Goal: Task Accomplishment & Management: Use online tool/utility

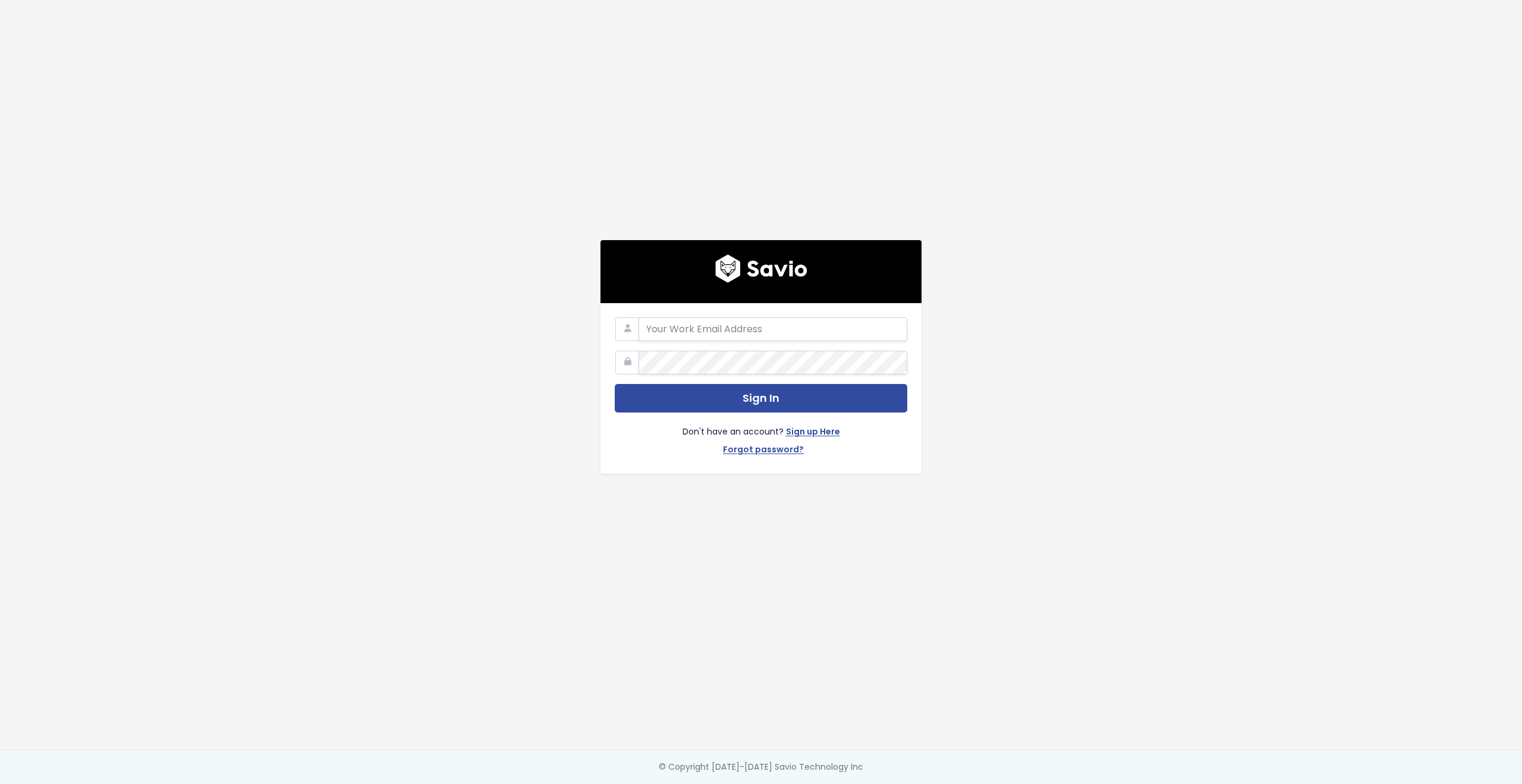
click at [888, 783] on com-1password-button at bounding box center [761, 784] width 1522 height 0
click at [887, 783] on com-1password-button at bounding box center [761, 784] width 1522 height 0
type input "customerservice@hole19golf.com"
click at [492, 360] on div "customerservice@hole19golf.com Sign In Don't have an account? Sign up Here Forg…" at bounding box center [761, 375] width 678 height 749
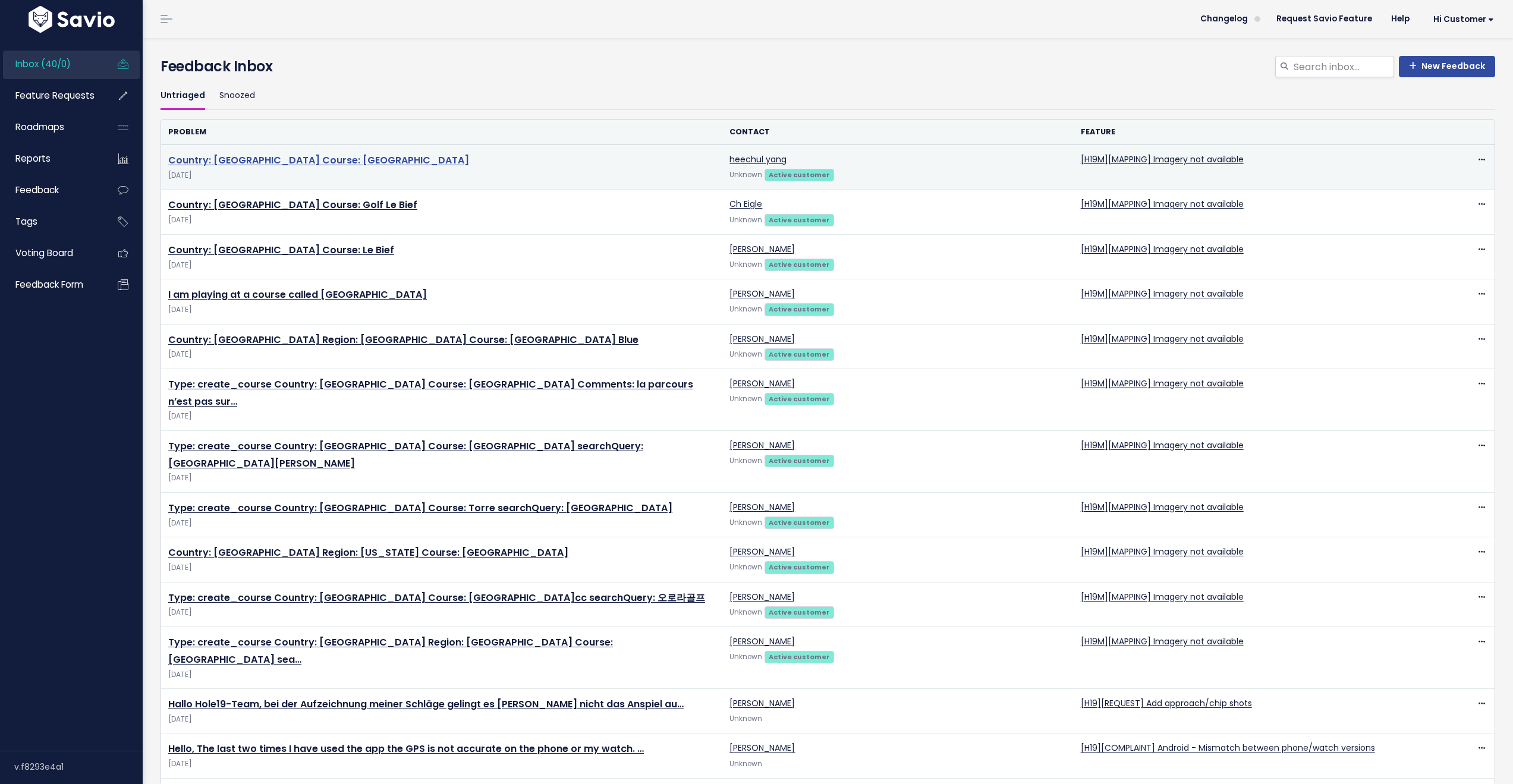
click at [315, 163] on link "Country: [GEOGRAPHIC_DATA] Course: [GEOGRAPHIC_DATA]" at bounding box center [319, 160] width 301 height 14
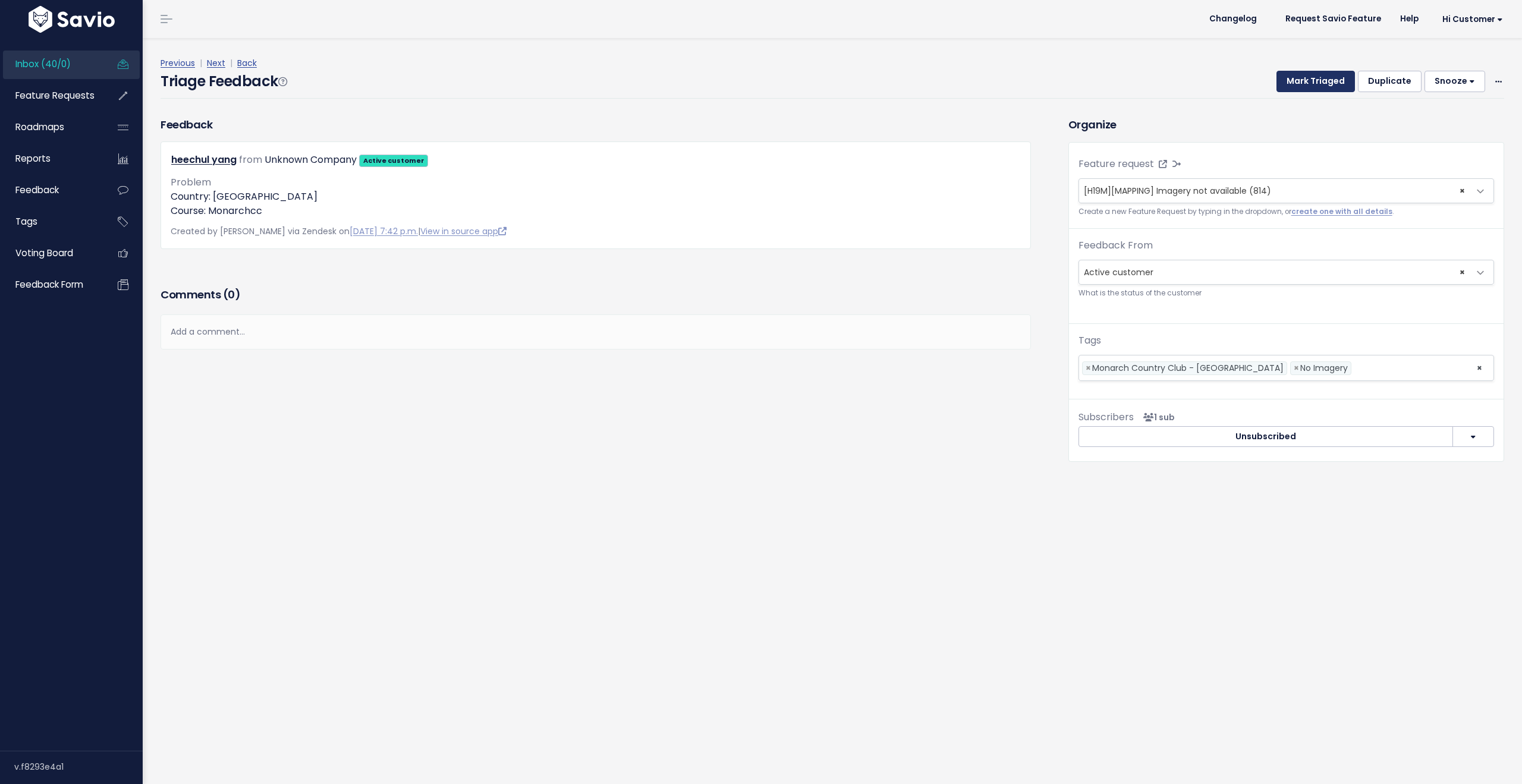
click at [1294, 79] on button "Mark Triaged" at bounding box center [1316, 81] width 78 height 21
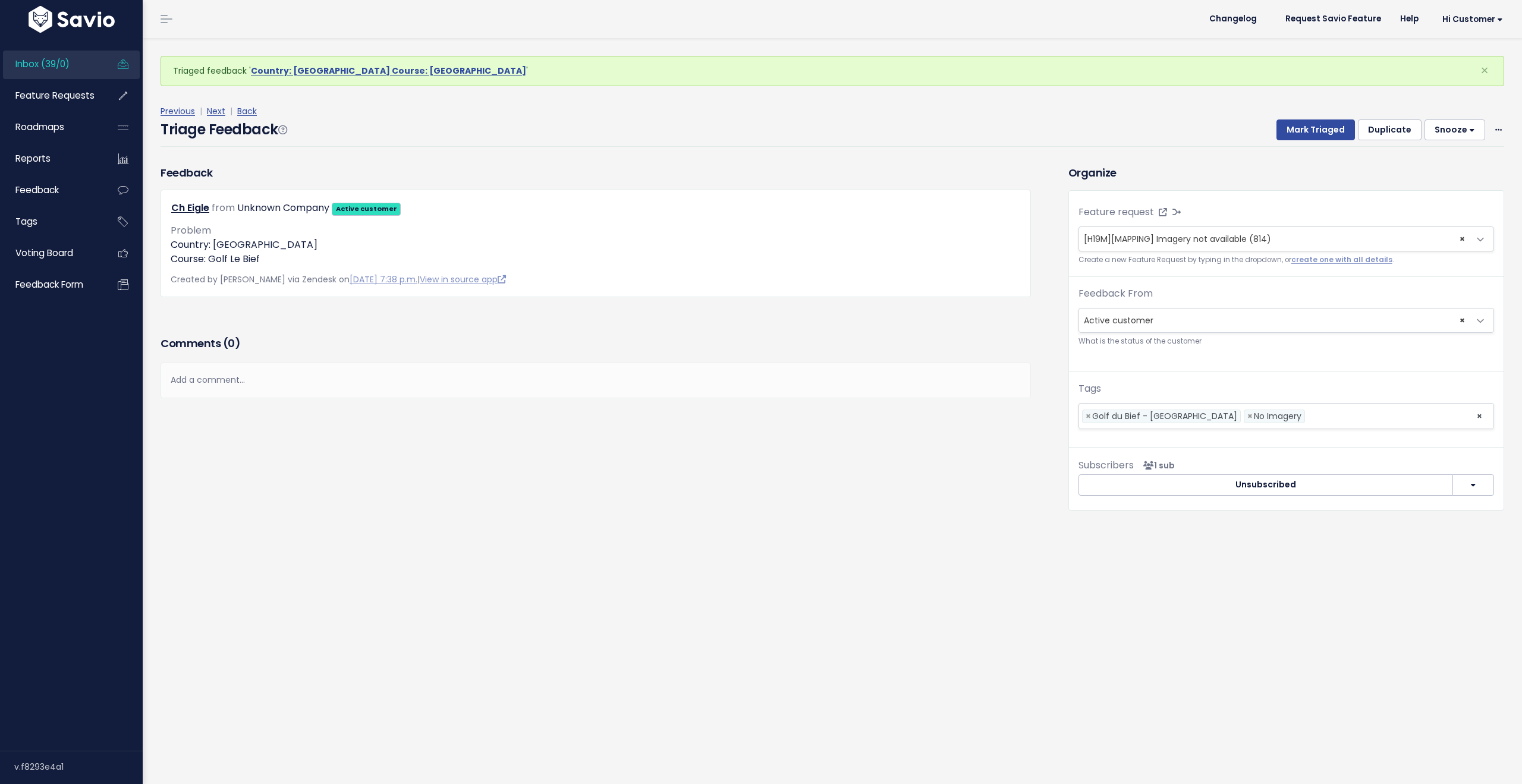
click at [1299, 114] on div "Previous | Next | Back" at bounding box center [832, 112] width 1343 height 15
click at [1302, 125] on button "Mark Triaged" at bounding box center [1316, 130] width 78 height 21
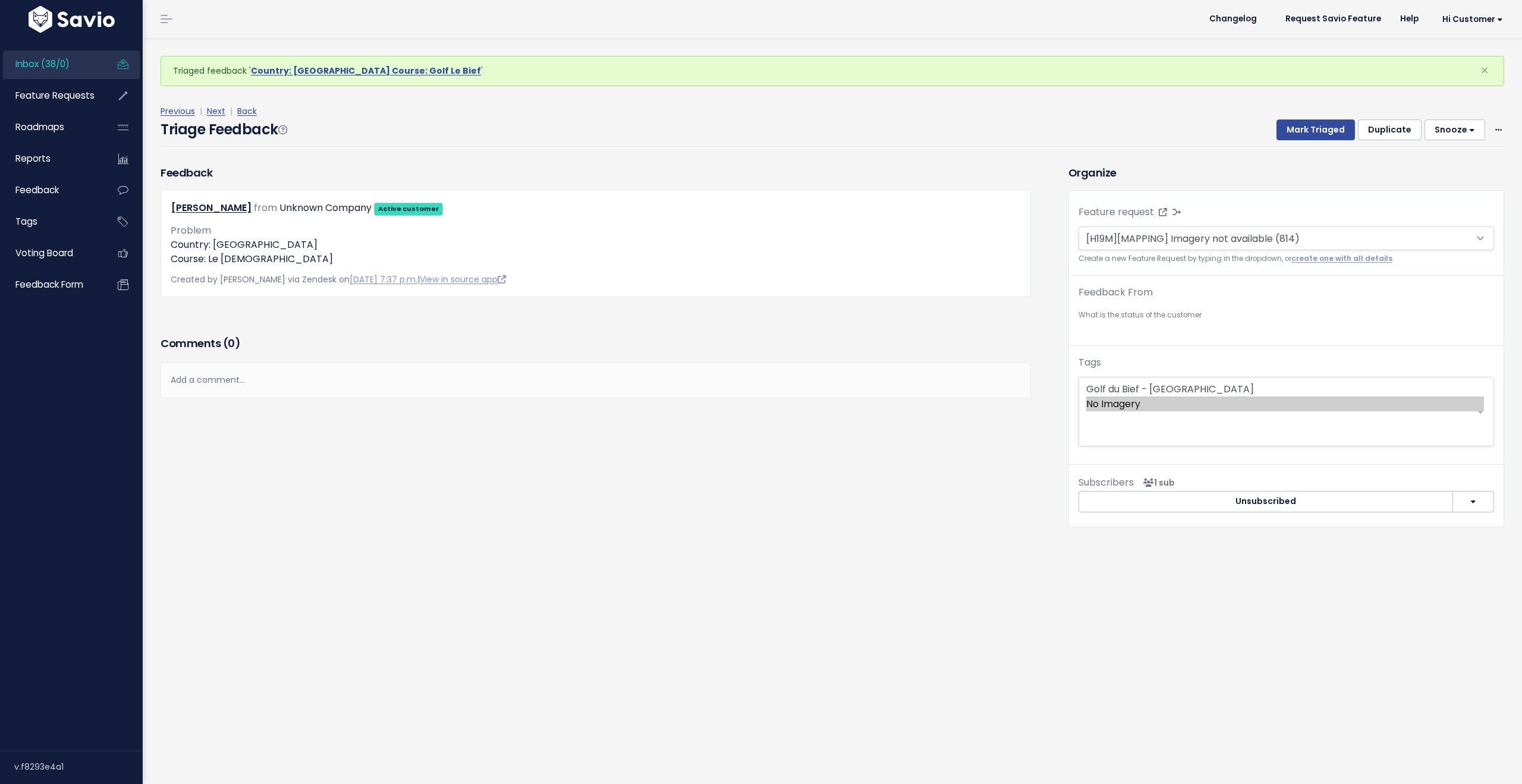
click at [1302, 125] on button "Mark Triaged" at bounding box center [1316, 130] width 78 height 21
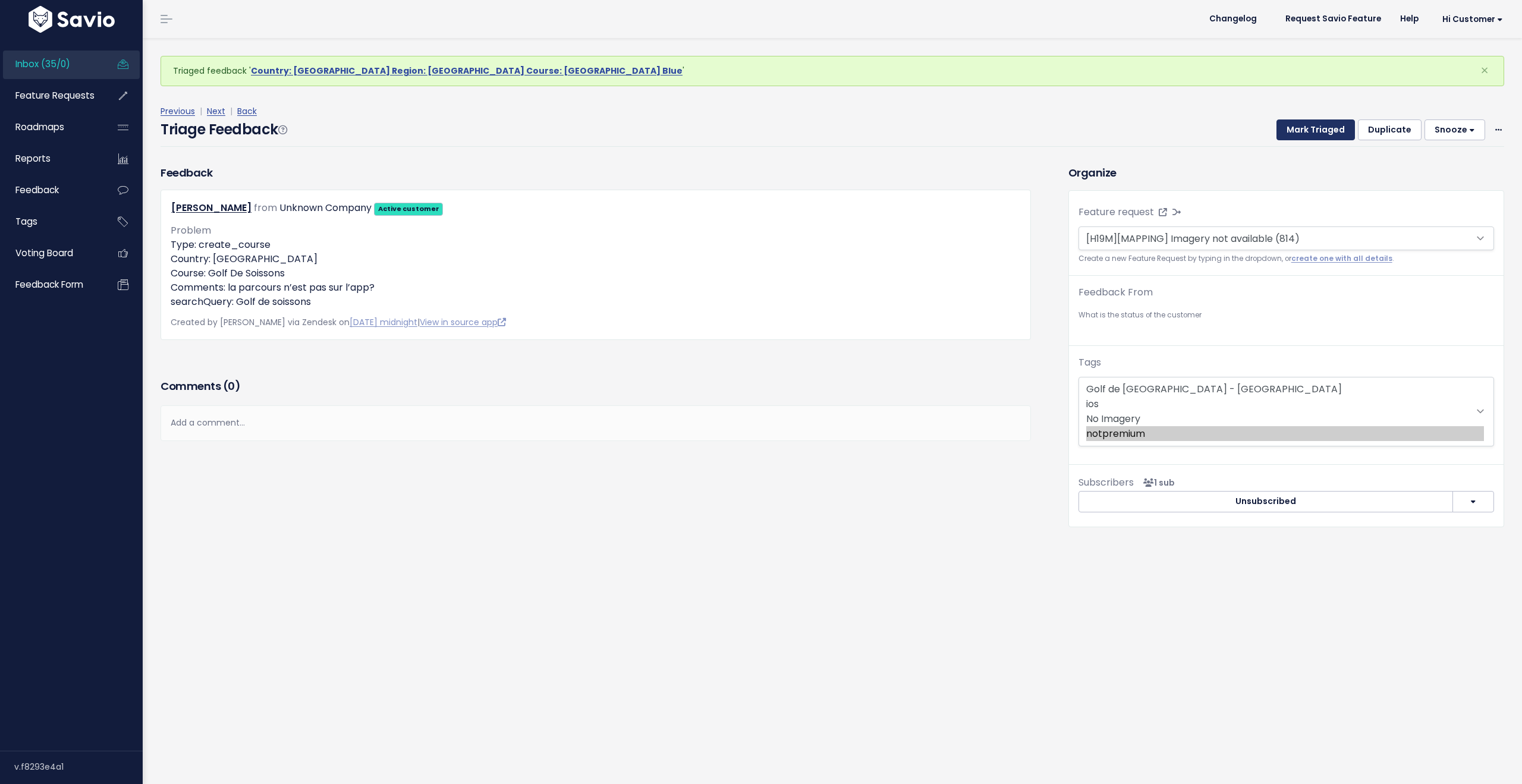
click at [1302, 125] on button "Mark Triaged" at bounding box center [1316, 130] width 78 height 21
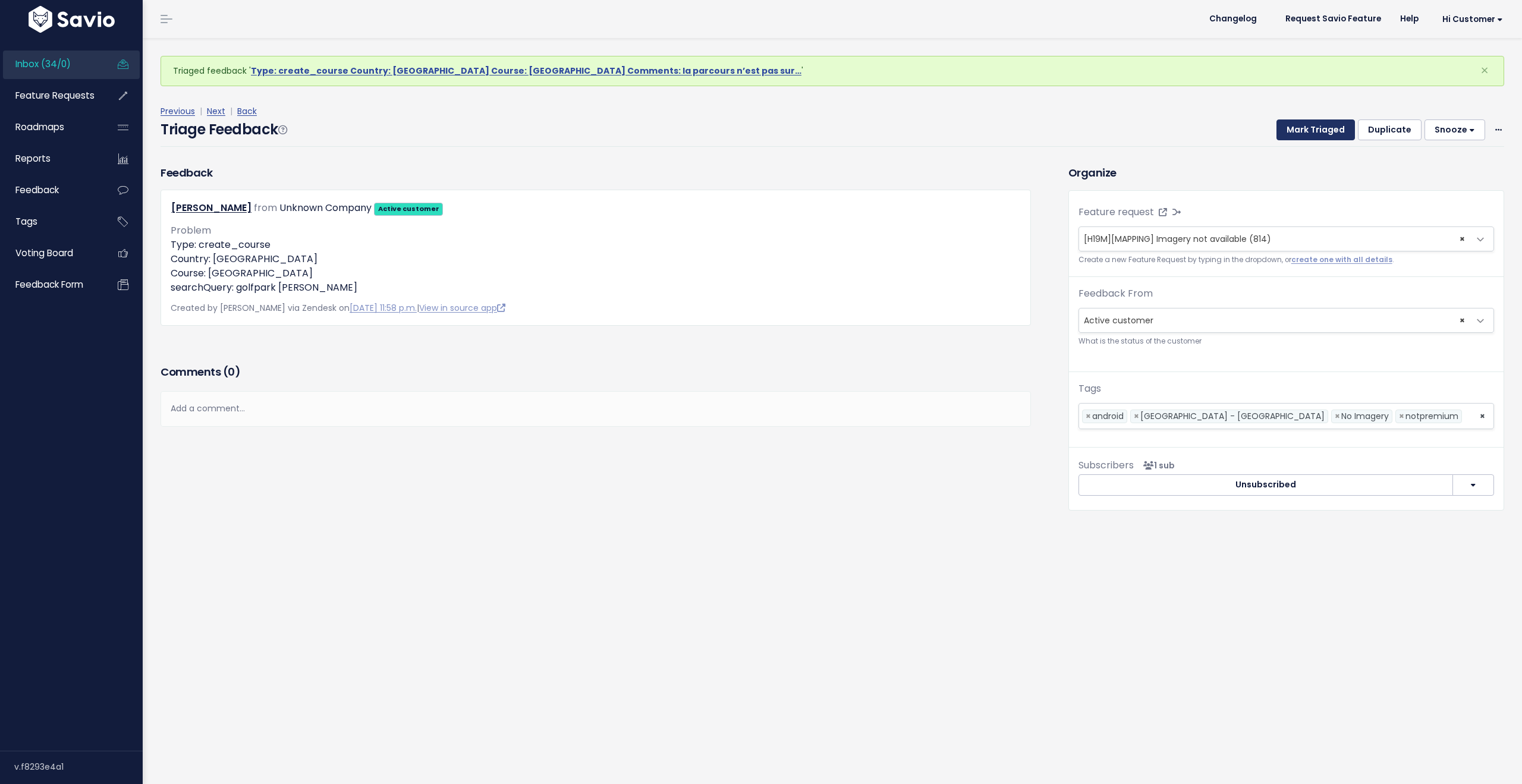
click at [1302, 125] on button "Mark Triaged" at bounding box center [1316, 130] width 78 height 21
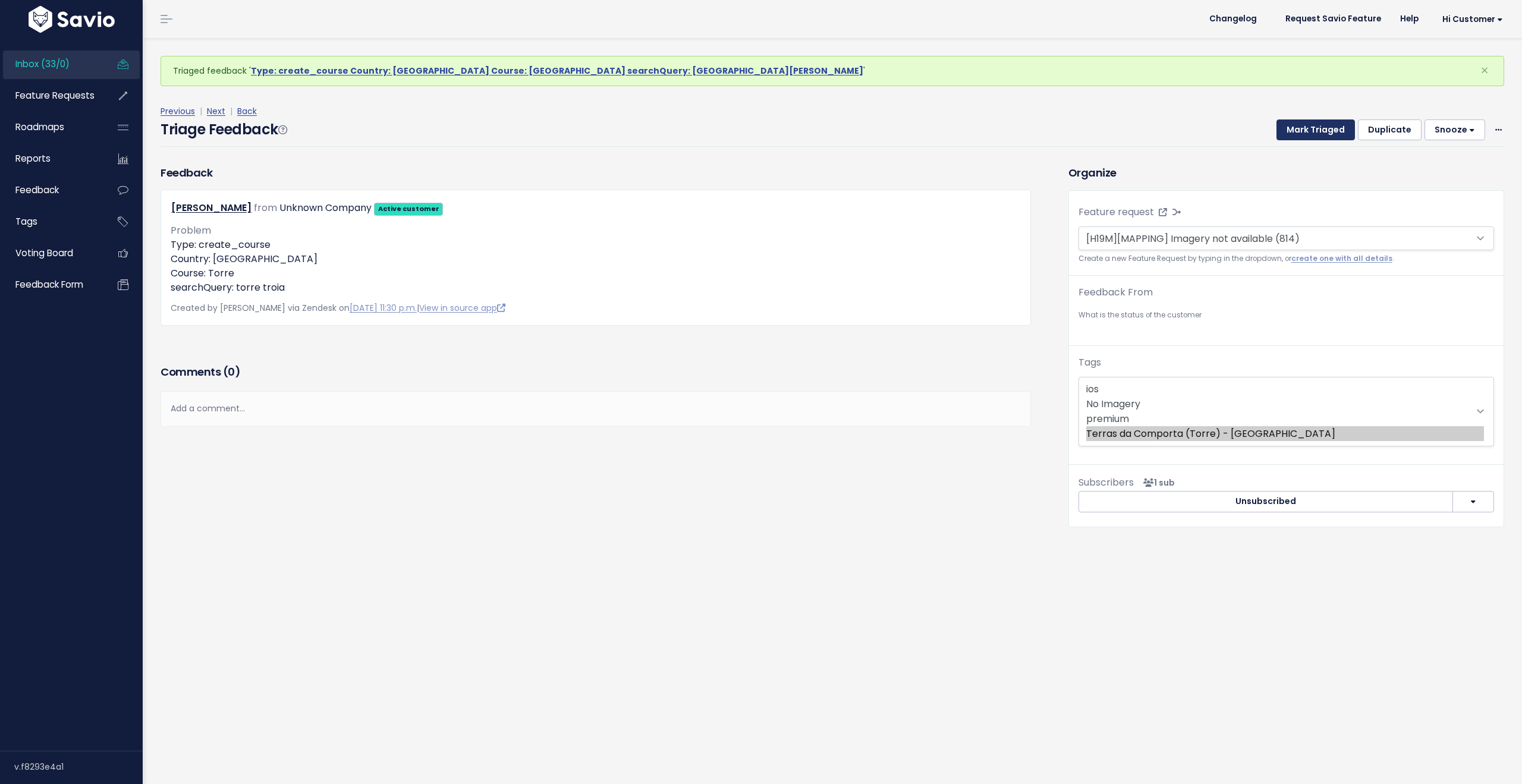
click at [1302, 125] on button "Mark Triaged" at bounding box center [1316, 130] width 78 height 21
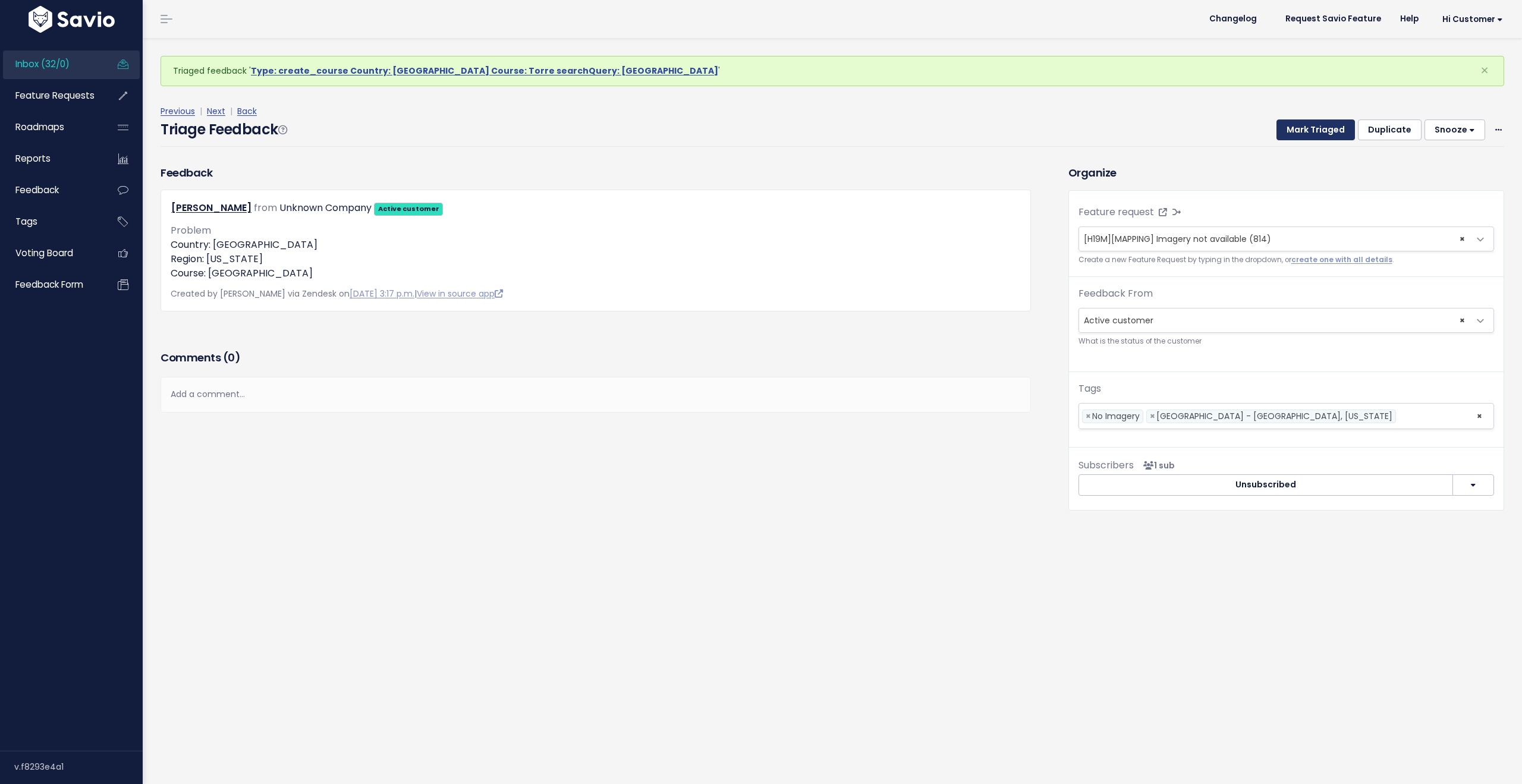
click at [1302, 125] on button "Mark Triaged" at bounding box center [1316, 130] width 78 height 21
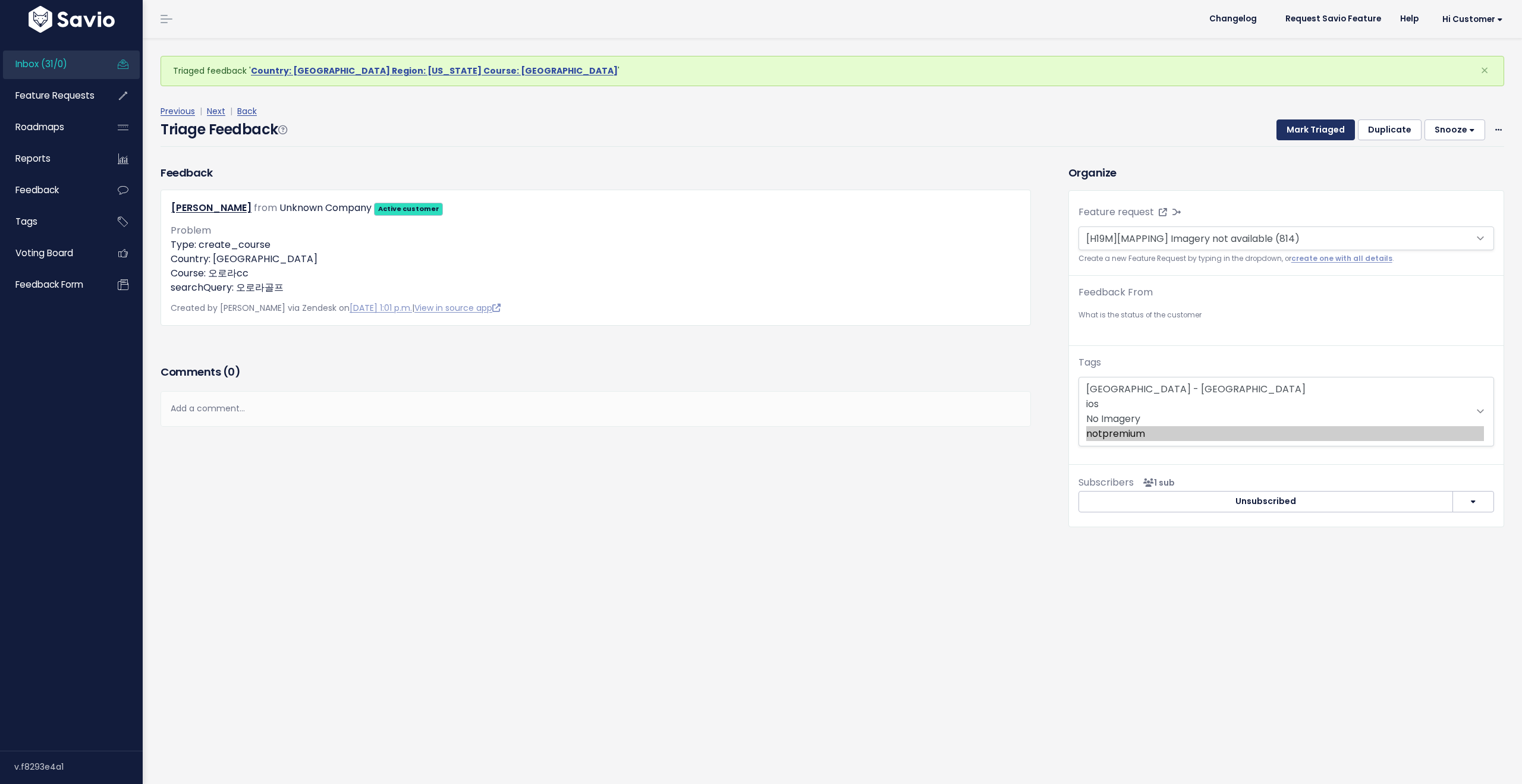
click at [1302, 125] on button "Mark Triaged" at bounding box center [1316, 130] width 78 height 21
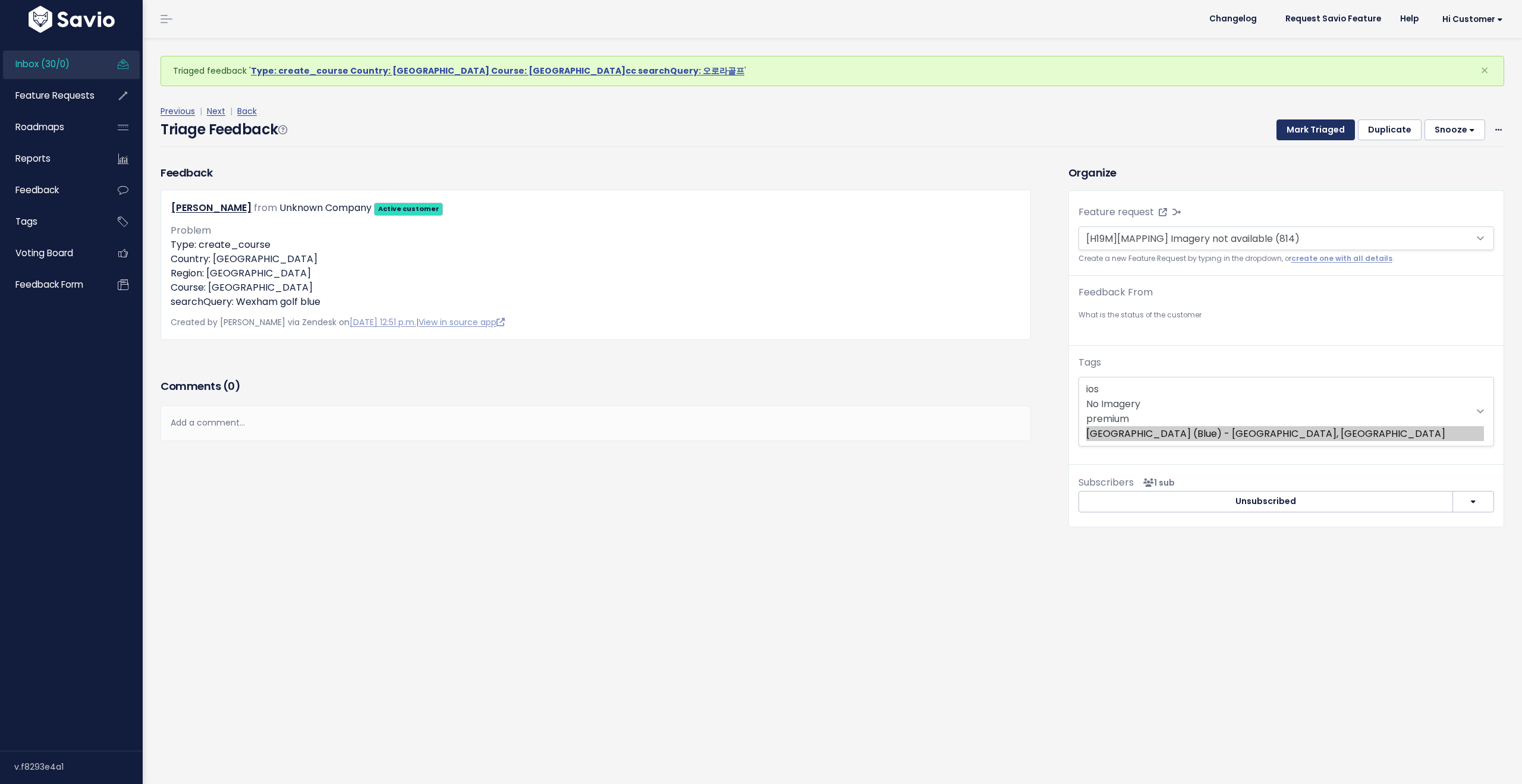
click at [1302, 125] on button "Mark Triaged" at bounding box center [1316, 130] width 78 height 21
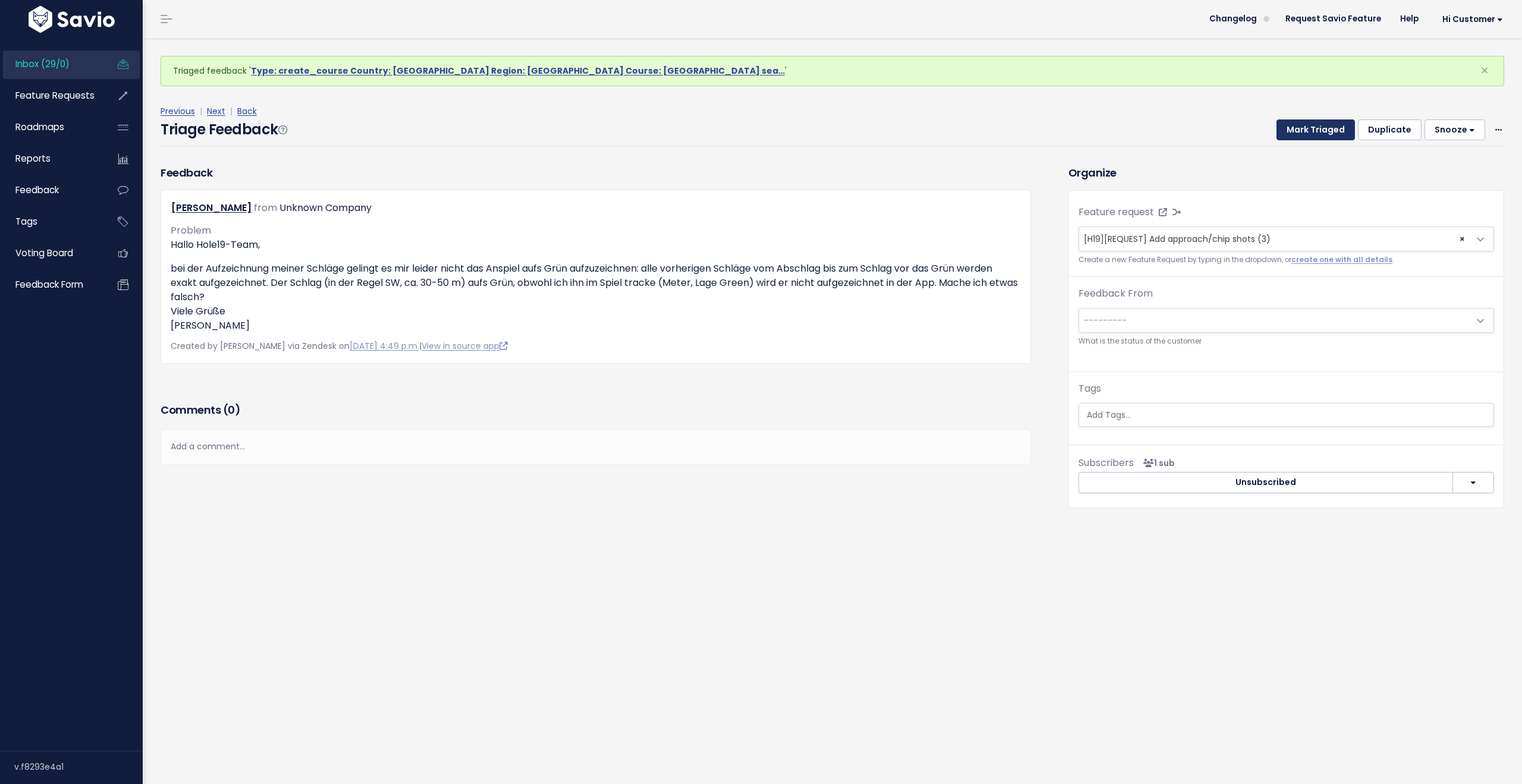
click at [1302, 125] on button "Mark Triaged" at bounding box center [1316, 130] width 78 height 21
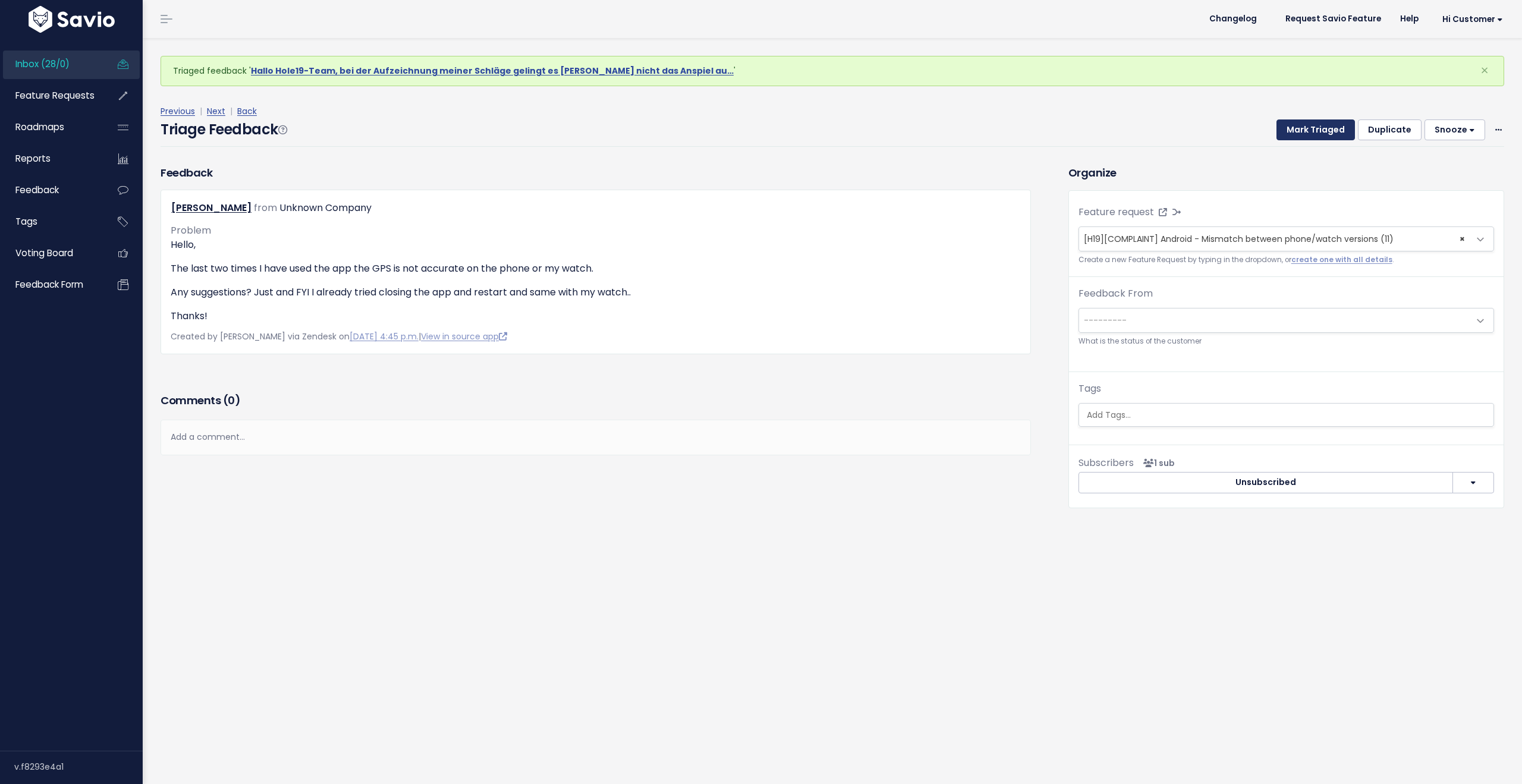
click at [1302, 125] on button "Mark Triaged" at bounding box center [1316, 130] width 78 height 21
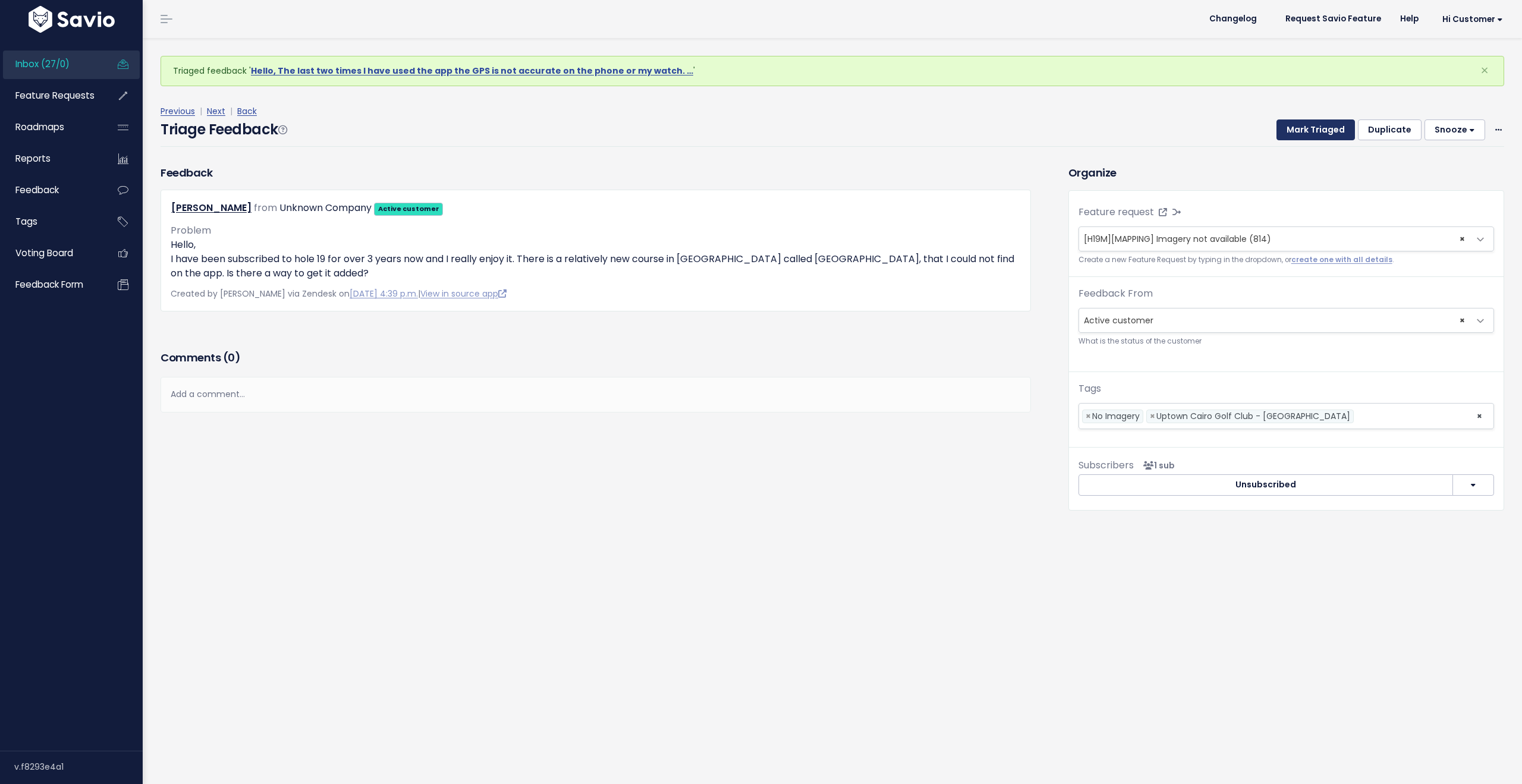
click at [1302, 125] on button "Mark Triaged" at bounding box center [1316, 130] width 78 height 21
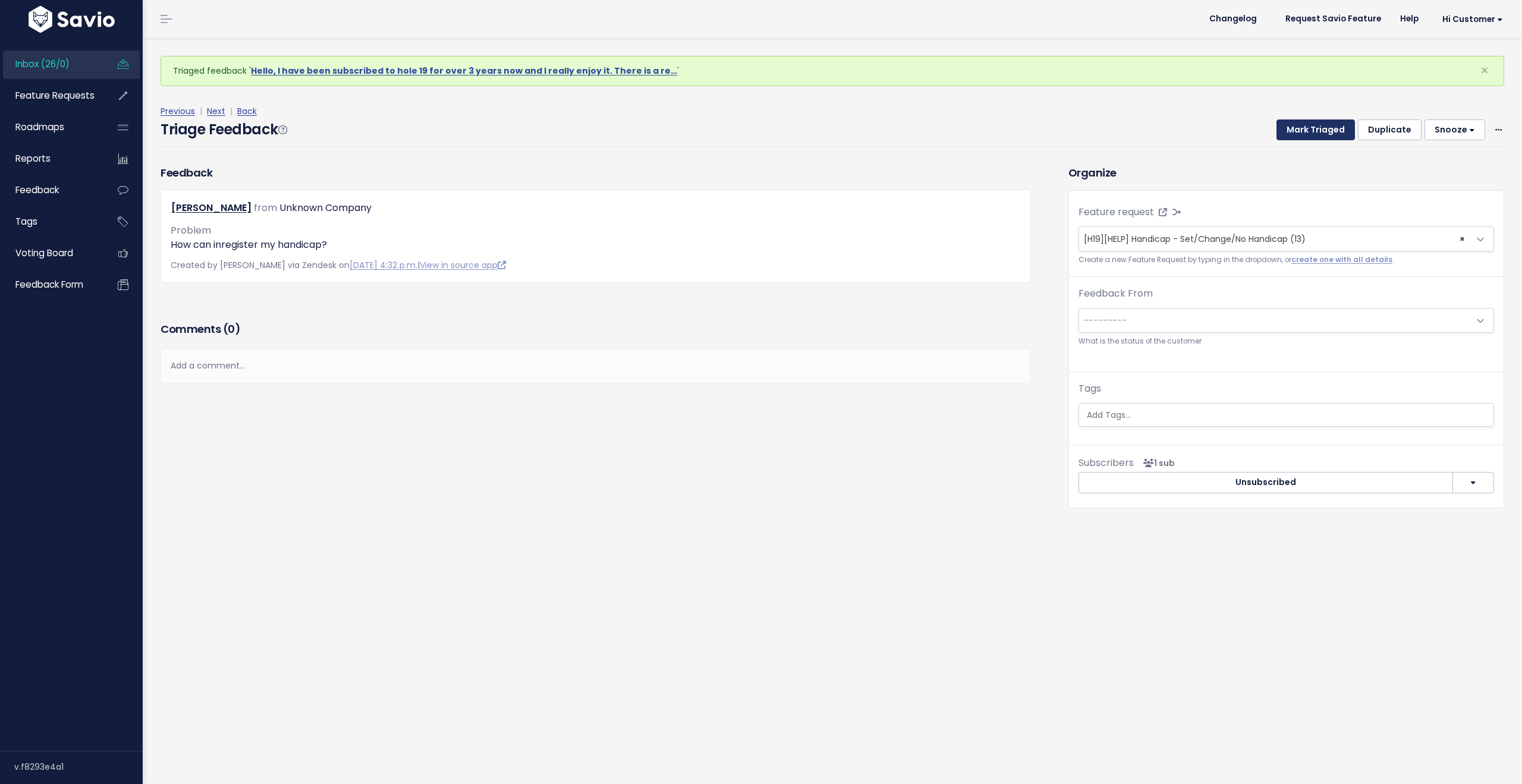
click at [1302, 125] on button "Mark Triaged" at bounding box center [1316, 130] width 78 height 21
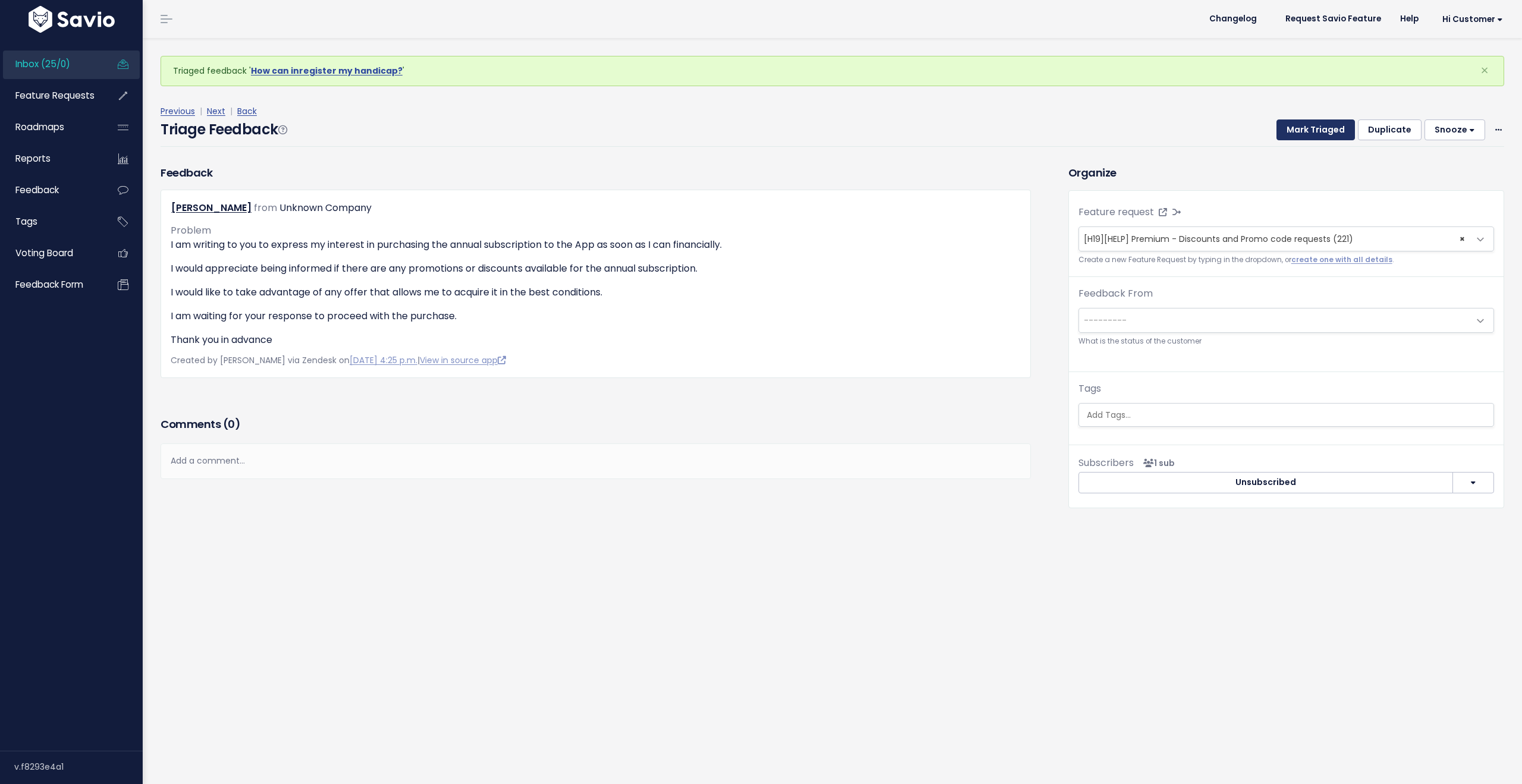
click at [1302, 125] on button "Mark Triaged" at bounding box center [1316, 130] width 78 height 21
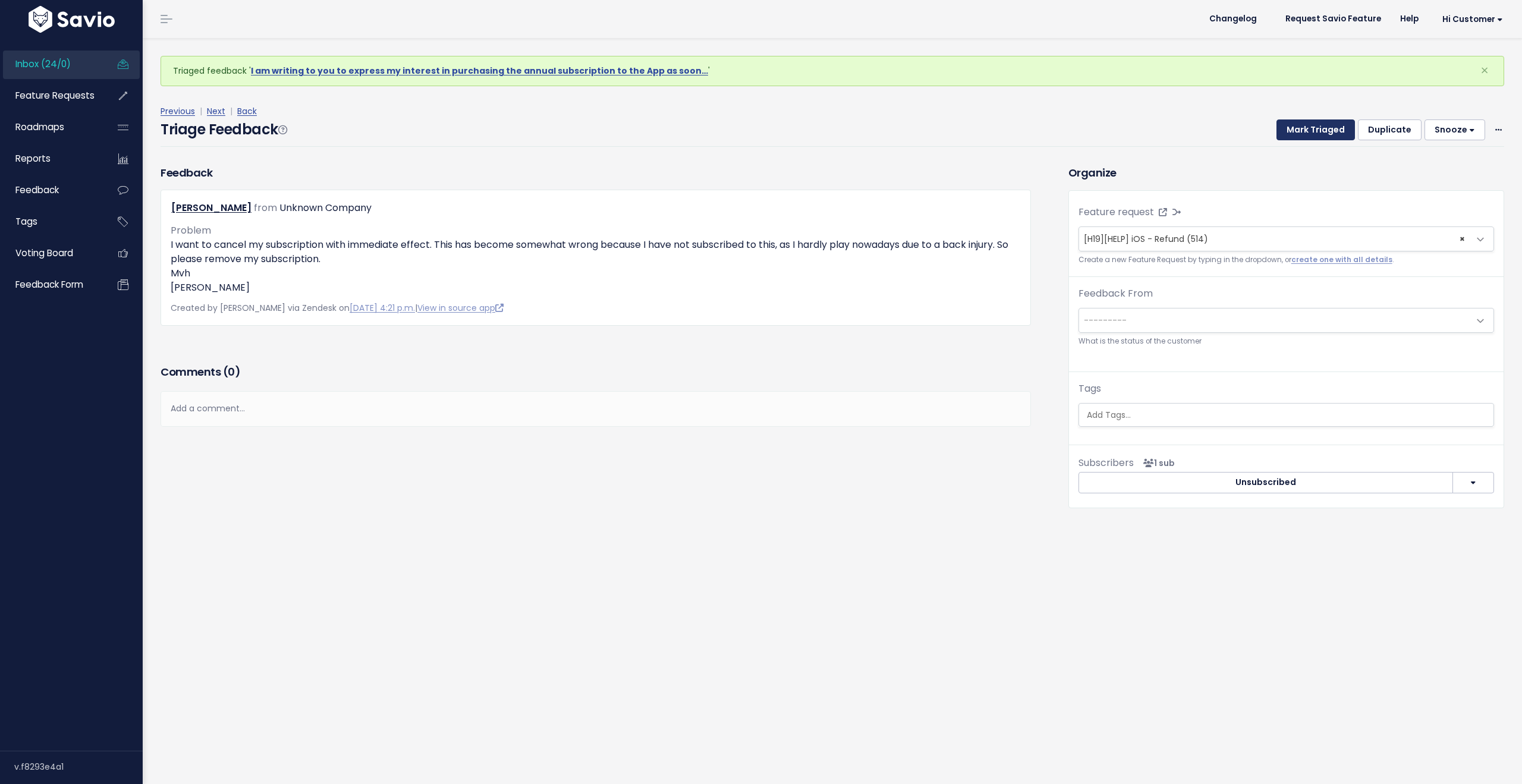
click at [1302, 125] on button "Mark Triaged" at bounding box center [1316, 130] width 78 height 21
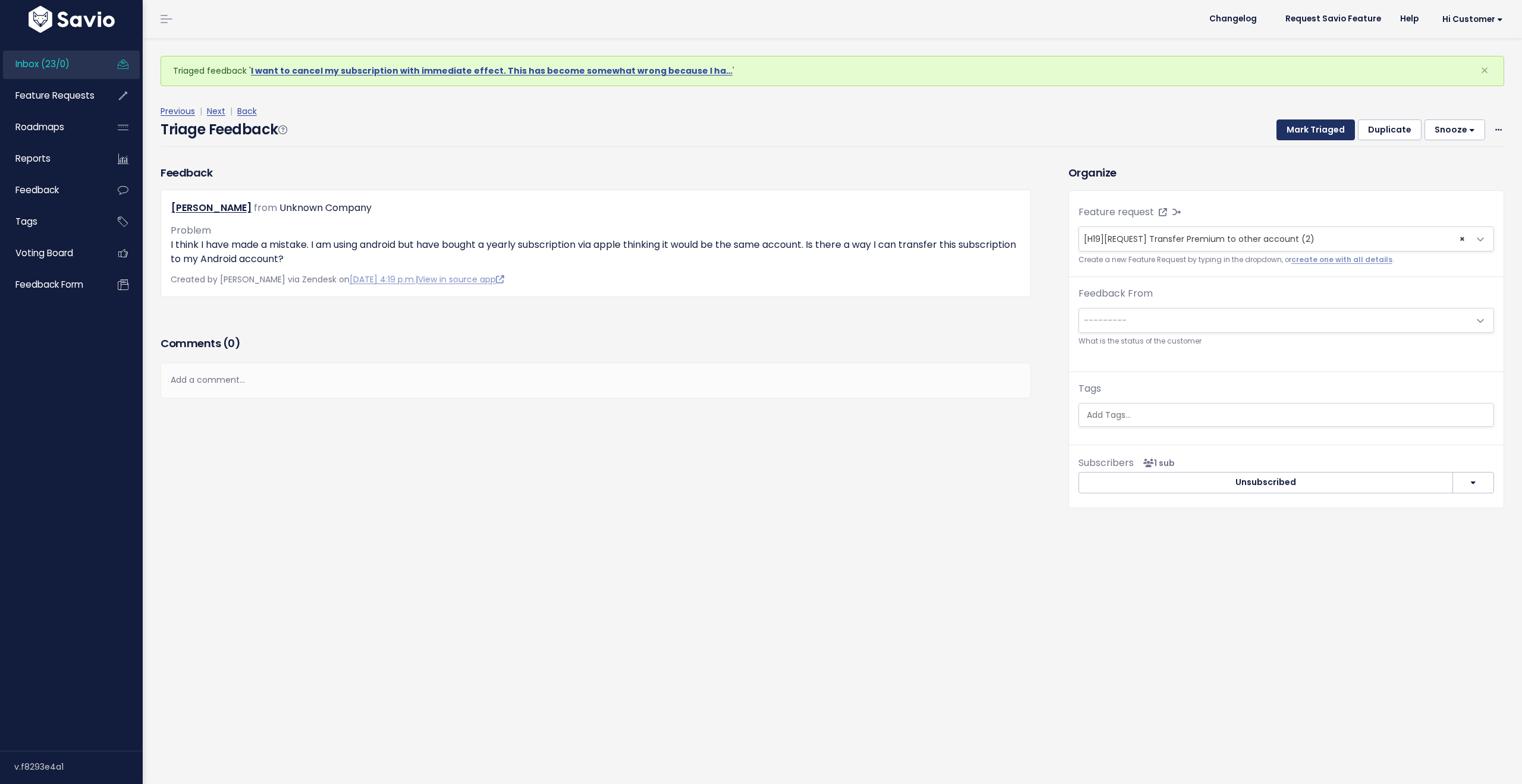
click at [1302, 125] on button "Mark Triaged" at bounding box center [1316, 130] width 78 height 21
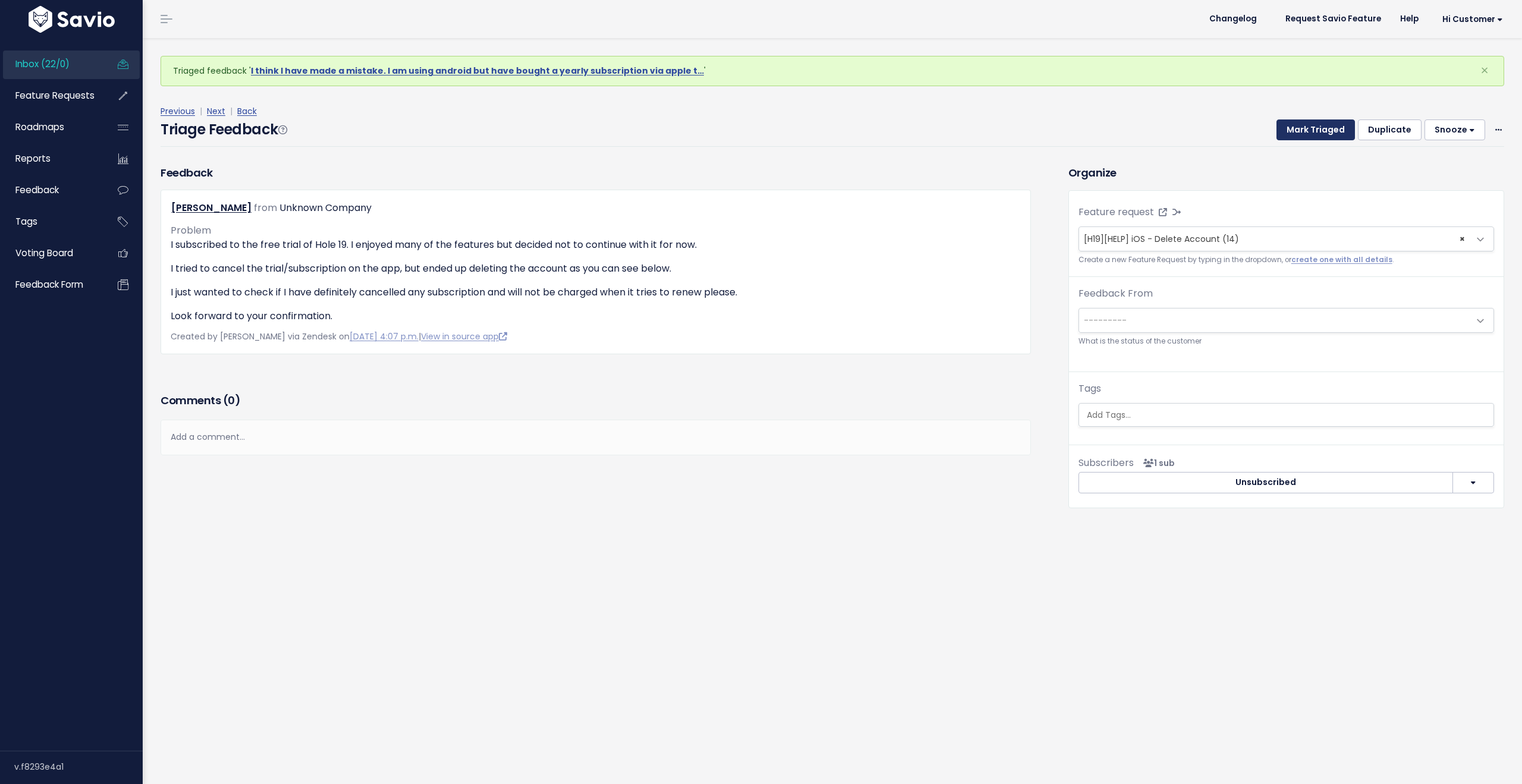
click at [1302, 125] on button "Mark Triaged" at bounding box center [1316, 130] width 78 height 21
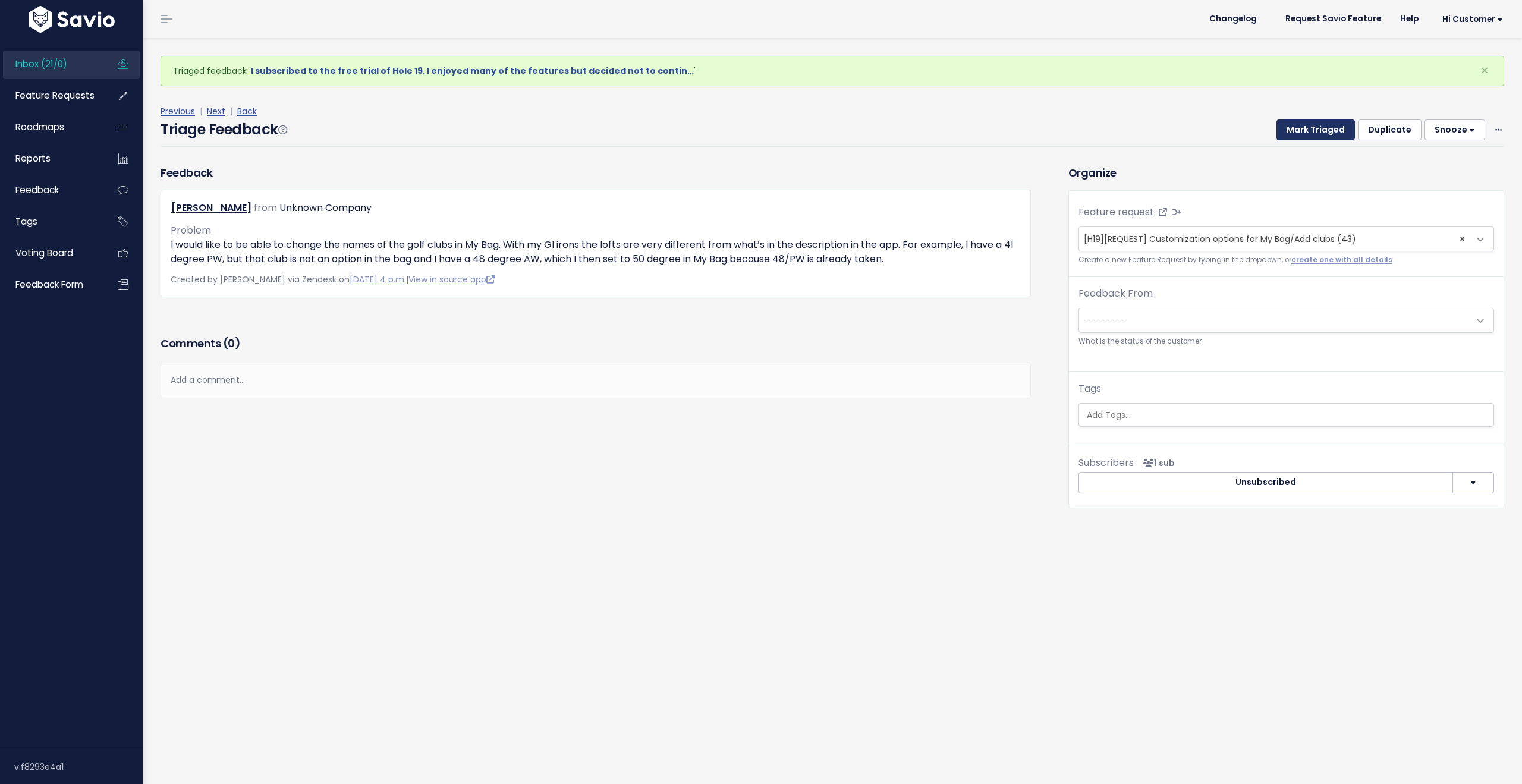
click at [1302, 125] on button "Mark Triaged" at bounding box center [1316, 130] width 78 height 21
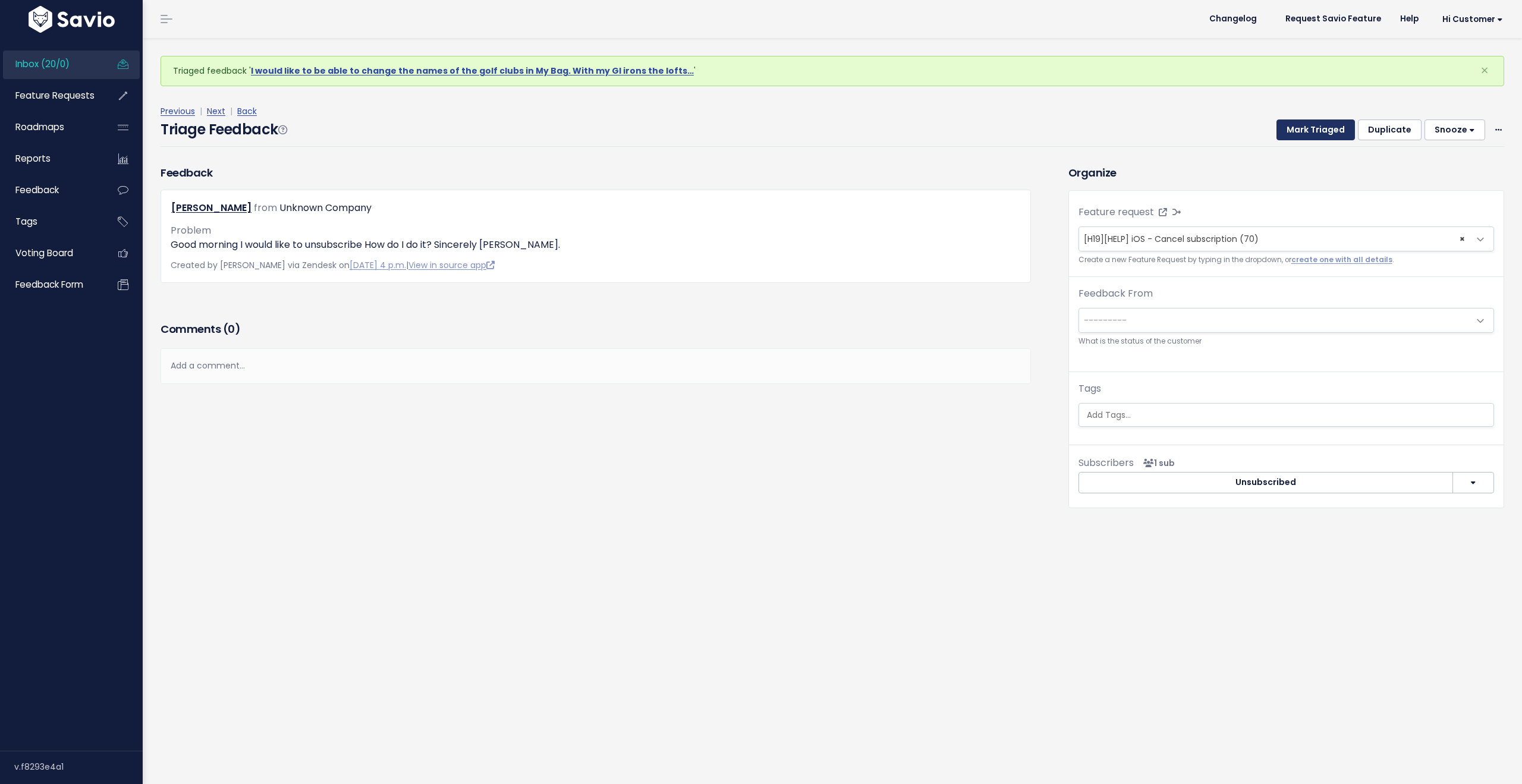
click at [1304, 131] on button "Mark Triaged" at bounding box center [1316, 130] width 78 height 21
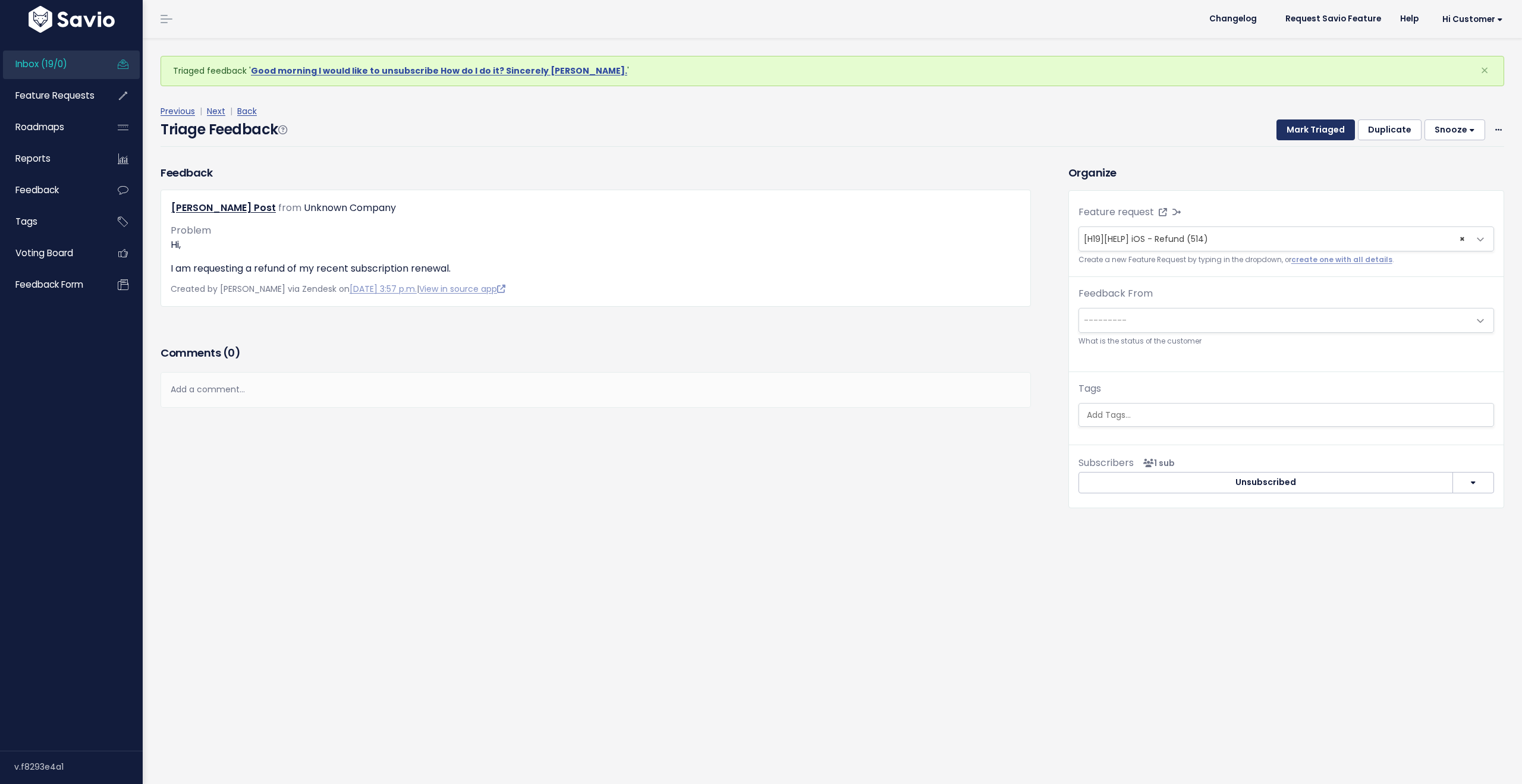
click at [1304, 131] on button "Mark Triaged" at bounding box center [1316, 130] width 78 height 21
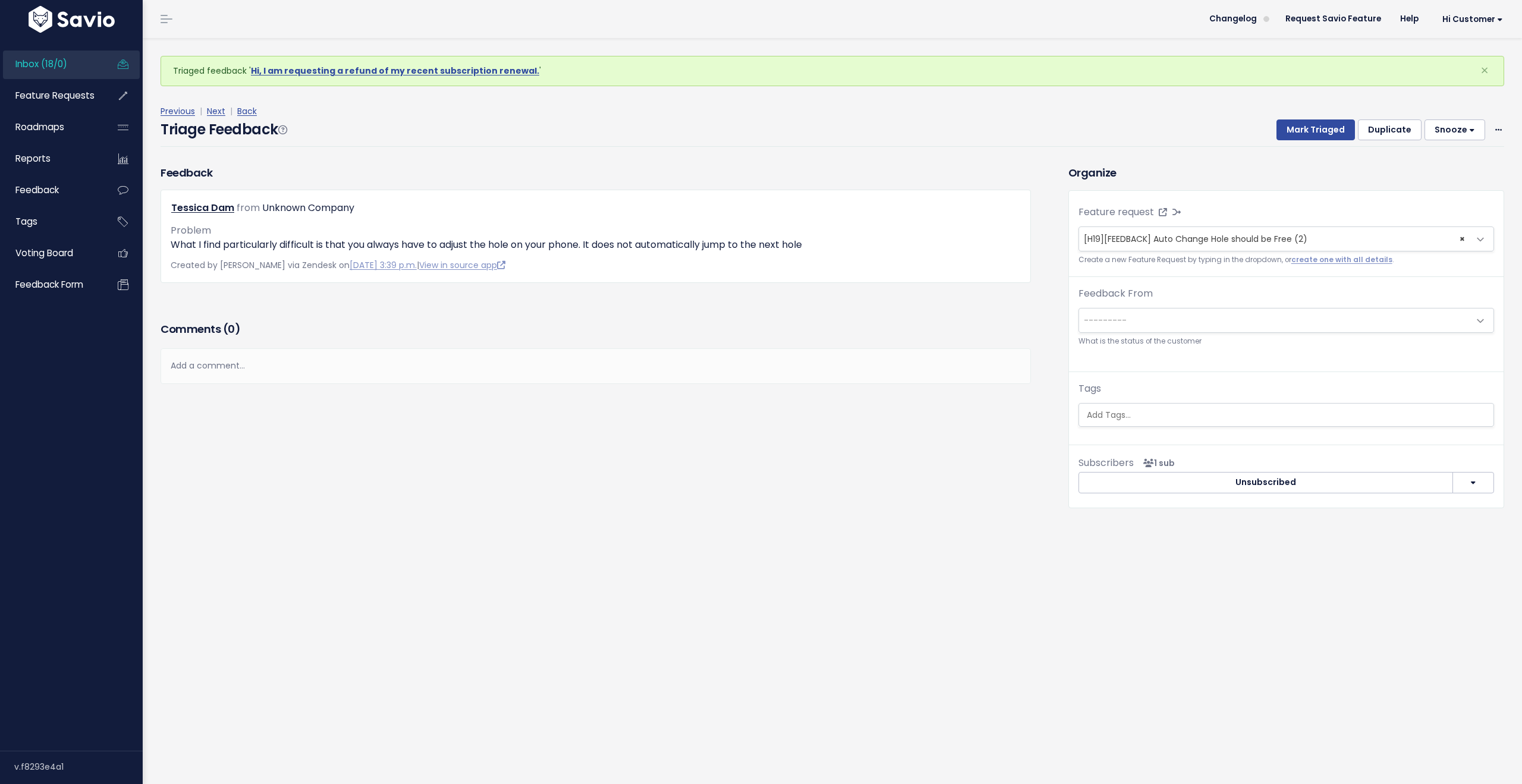
click at [47, 68] on span "Inbox (18/0)" at bounding box center [41, 64] width 52 height 13
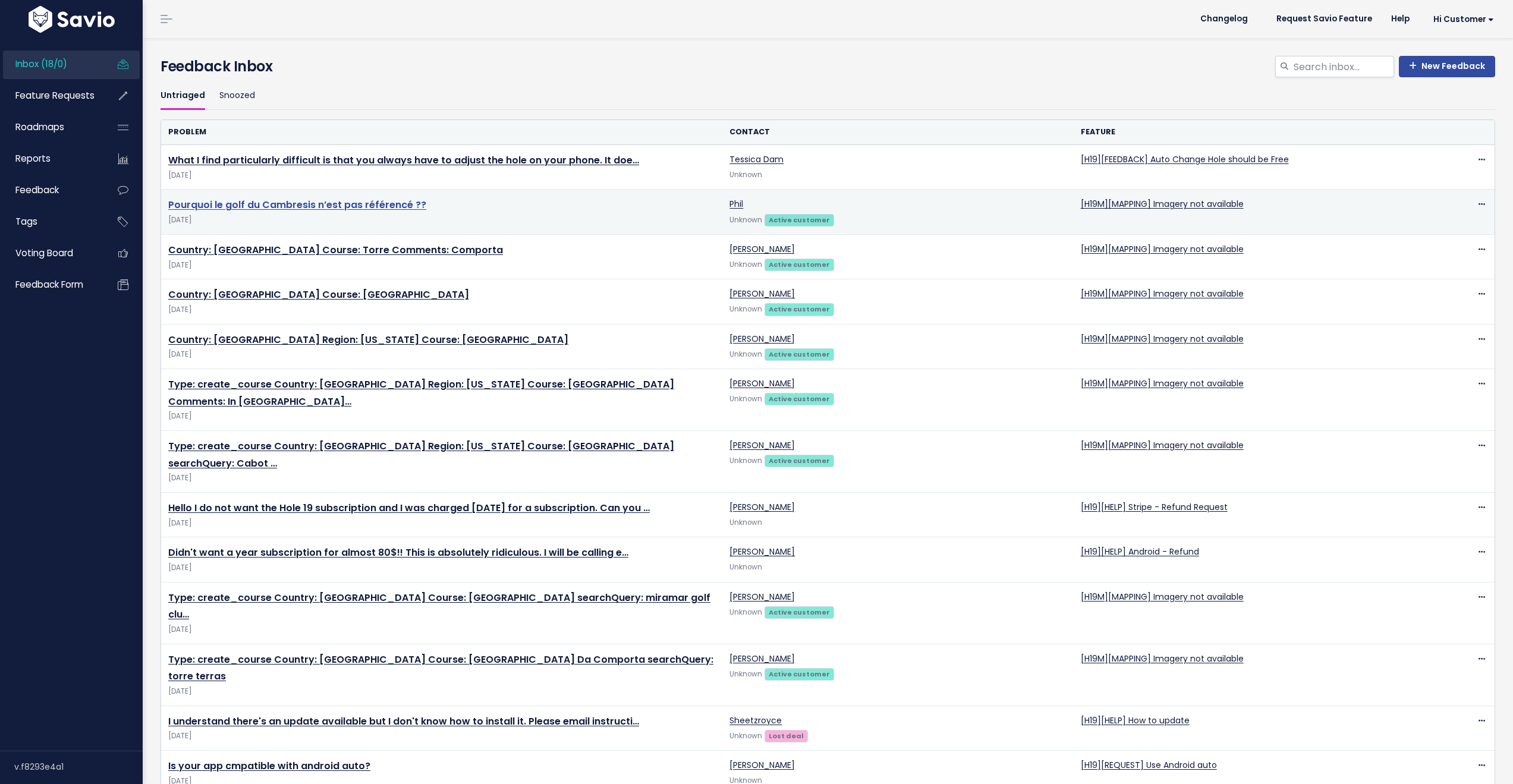
click at [332, 202] on link "Pourquoi le golf du Cambresis n’est pas référencé ??" at bounding box center [297, 205] width 258 height 14
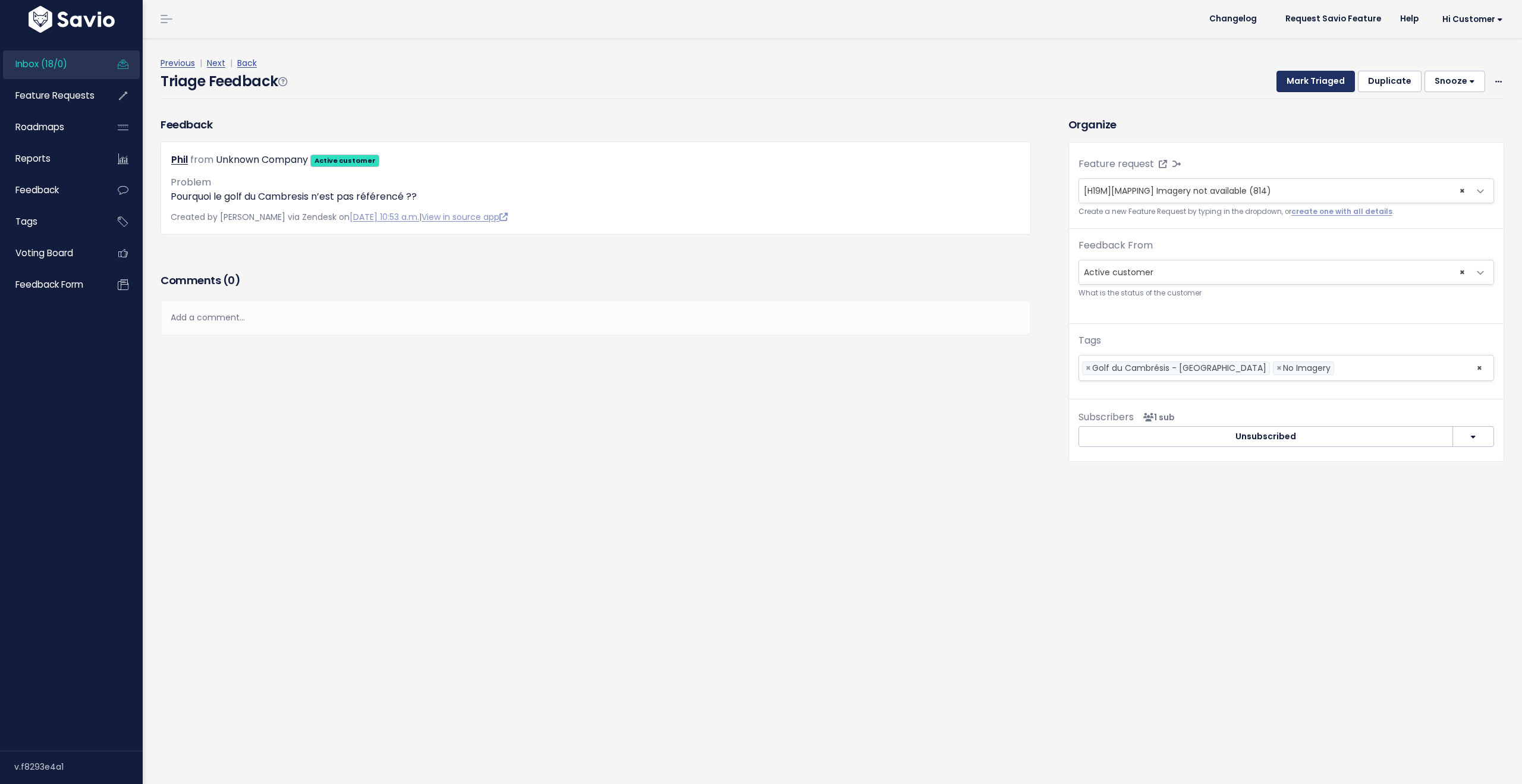
click at [1293, 89] on button "Mark Triaged" at bounding box center [1316, 81] width 78 height 21
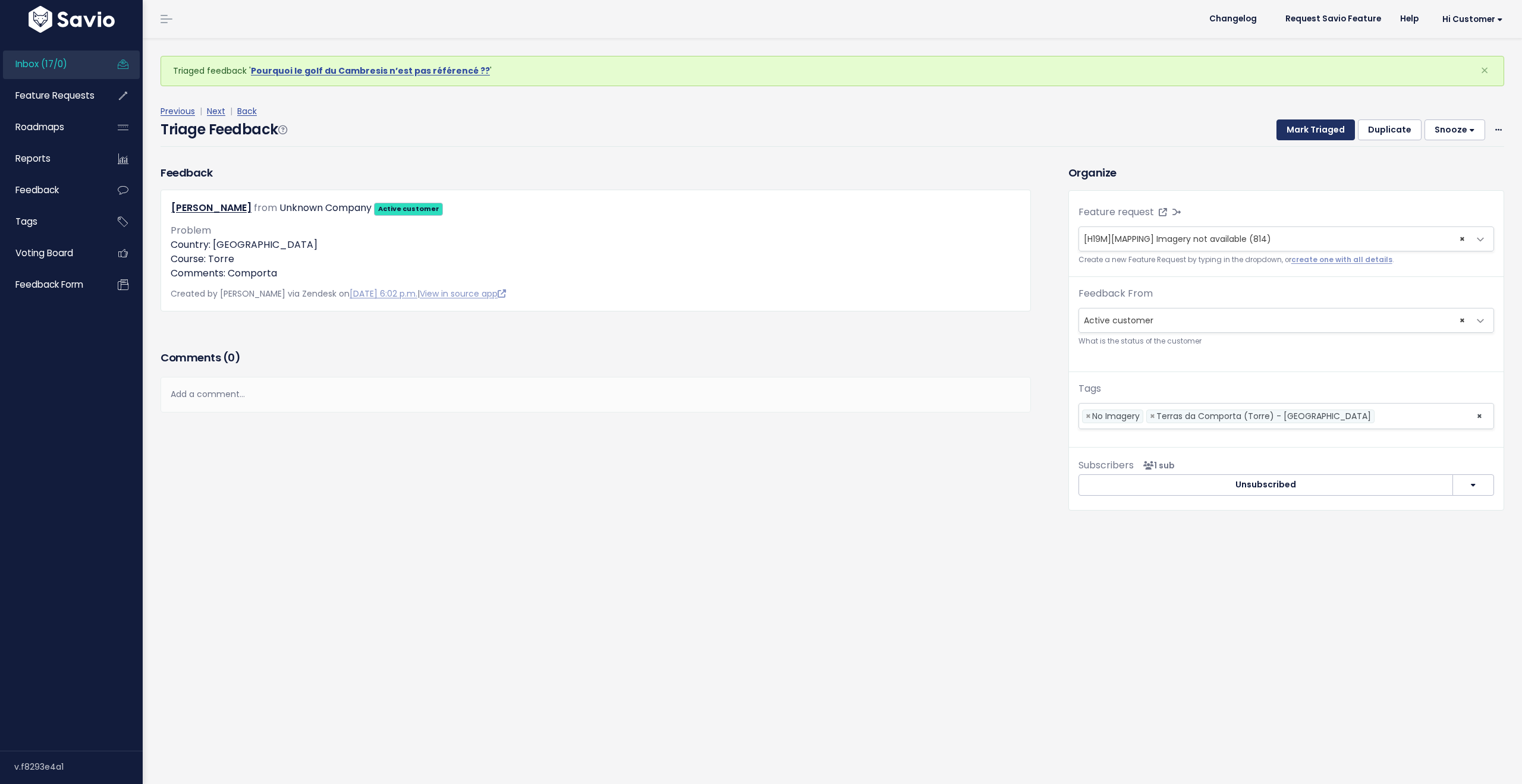
click at [1301, 132] on button "Mark Triaged" at bounding box center [1316, 130] width 78 height 21
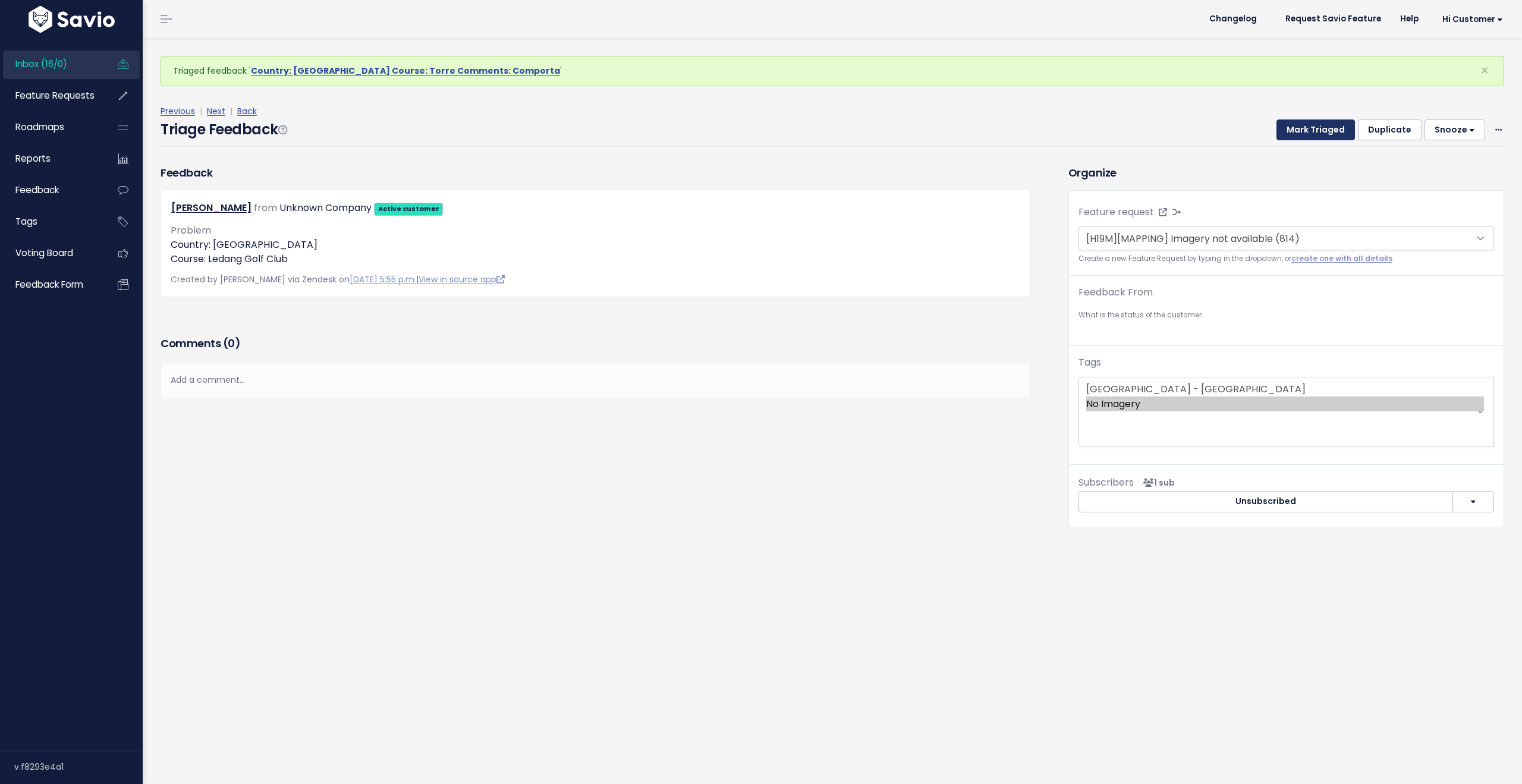
click at [1301, 132] on button "Mark Triaged" at bounding box center [1316, 130] width 78 height 21
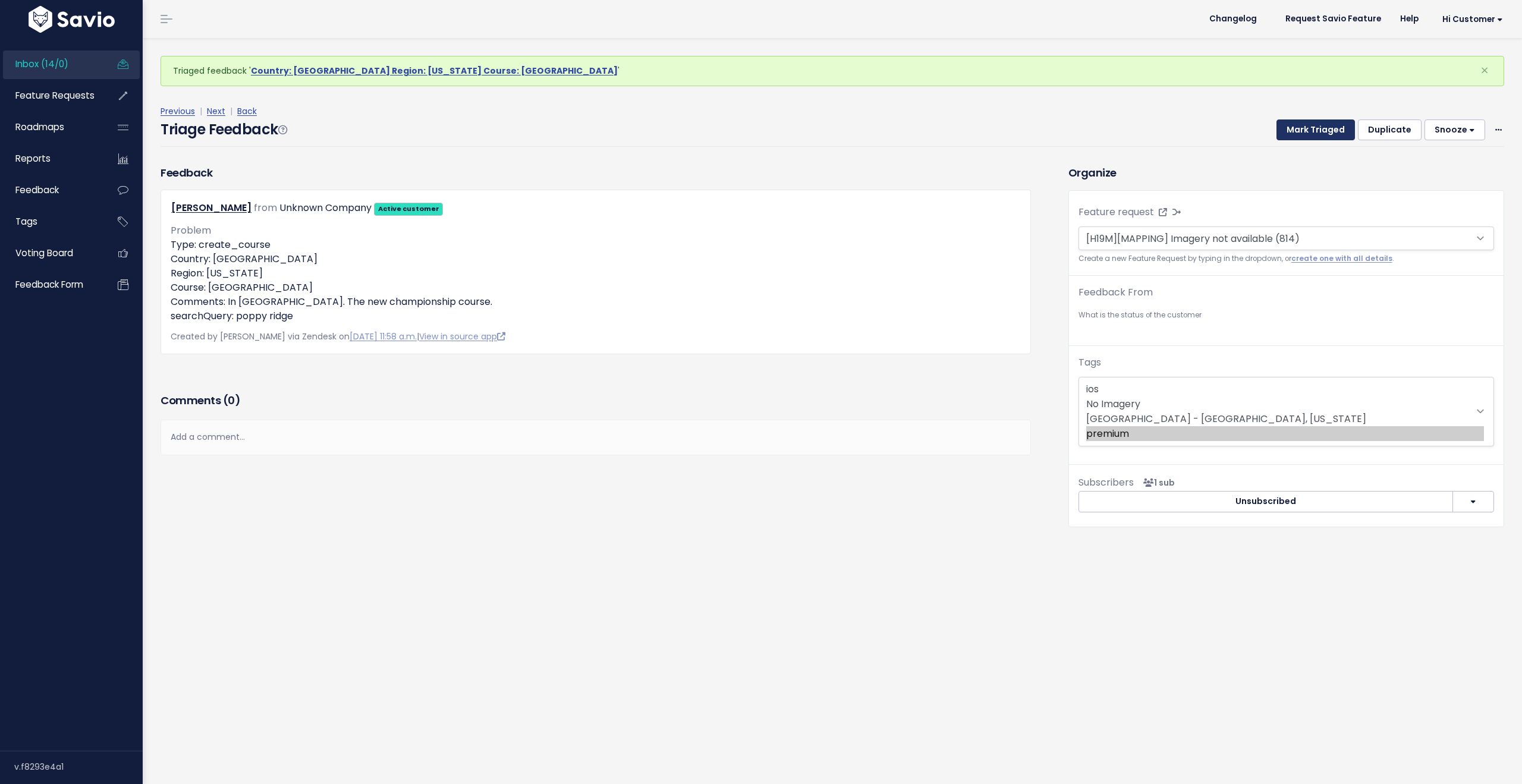
click at [1301, 132] on button "Mark Triaged" at bounding box center [1316, 130] width 78 height 21
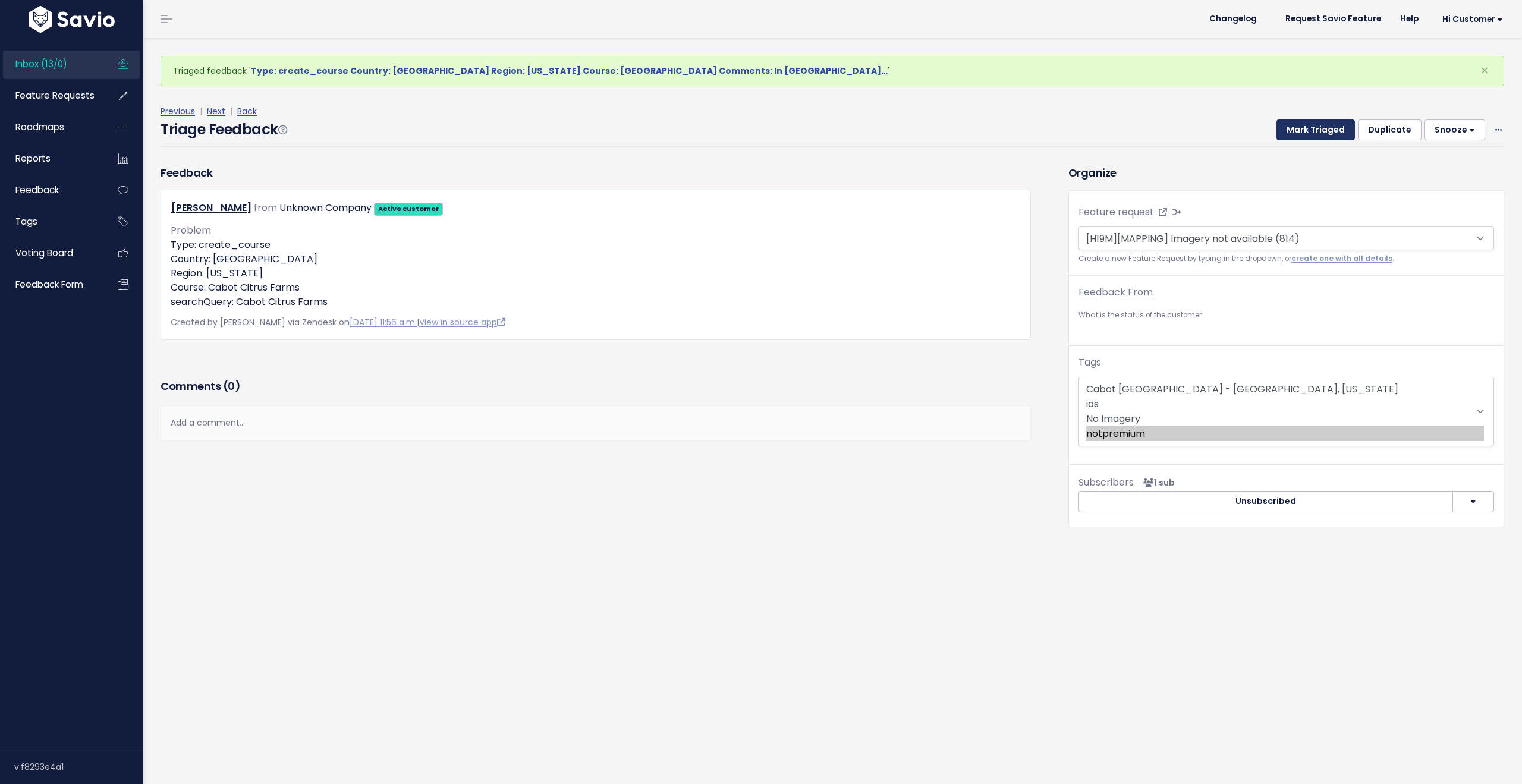
click at [1301, 132] on button "Mark Triaged" at bounding box center [1316, 130] width 78 height 21
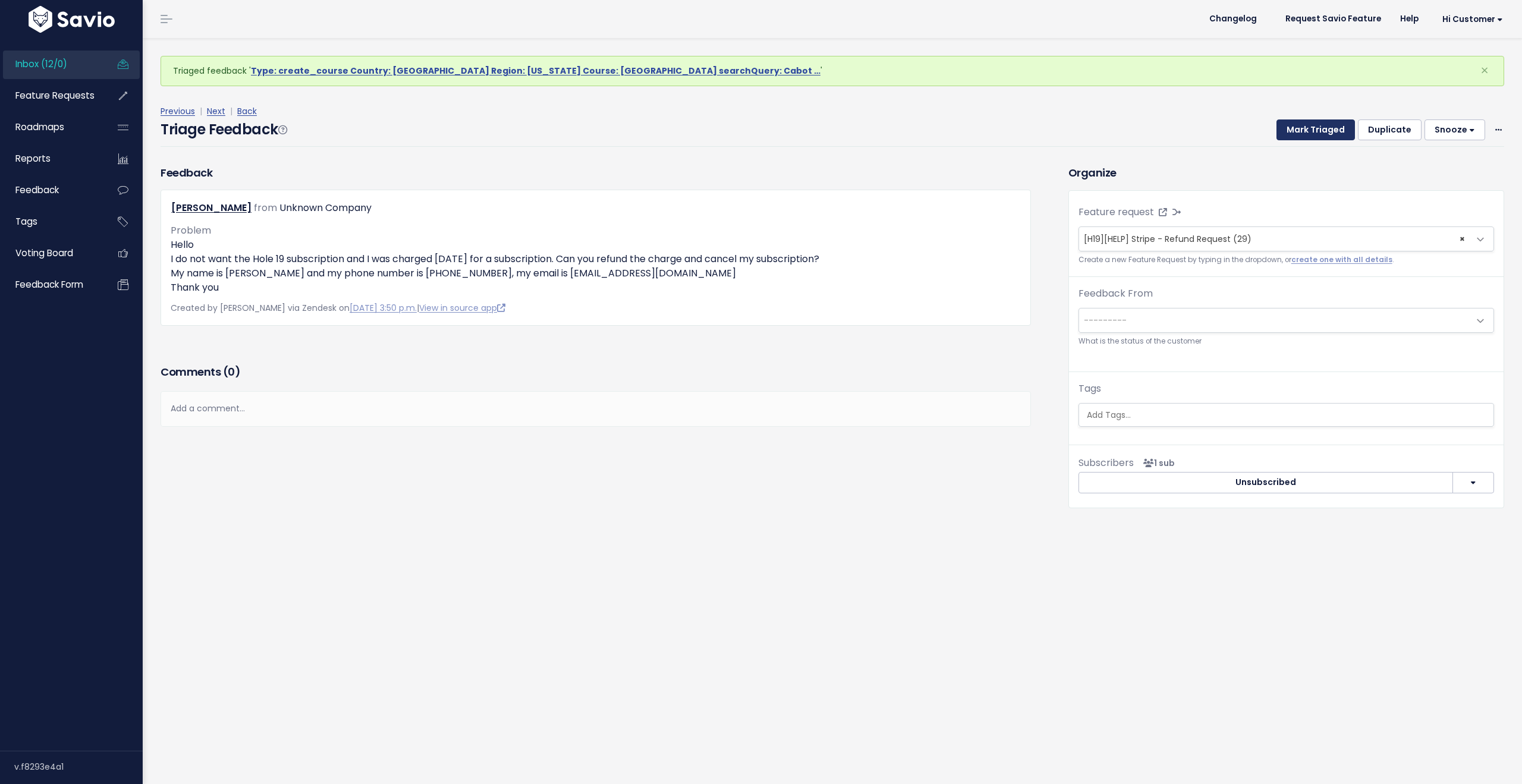
click at [1301, 132] on button "Mark Triaged" at bounding box center [1316, 130] width 78 height 21
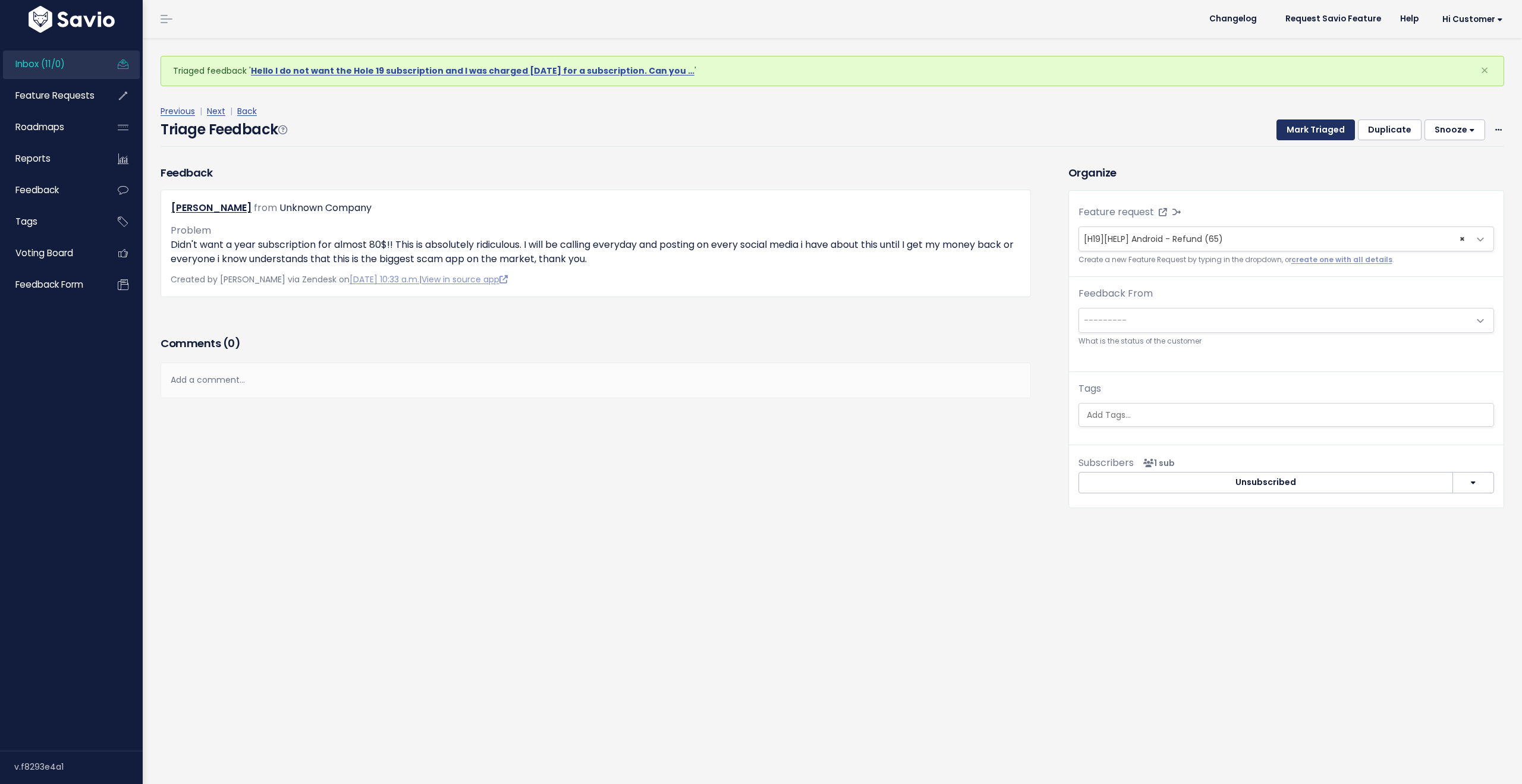
click at [1301, 132] on button "Mark Triaged" at bounding box center [1316, 130] width 78 height 21
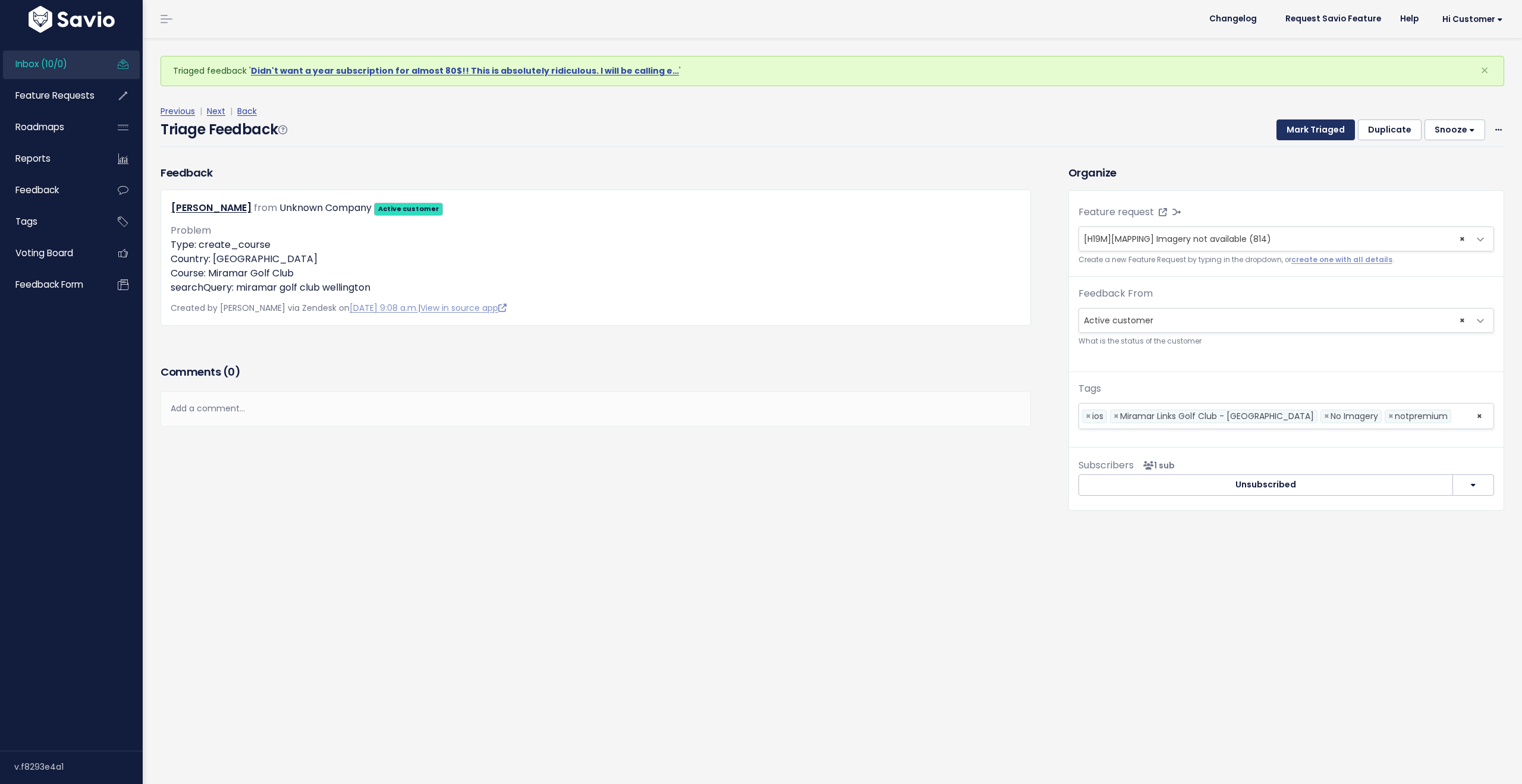
click at [1301, 132] on button "Mark Triaged" at bounding box center [1316, 130] width 78 height 21
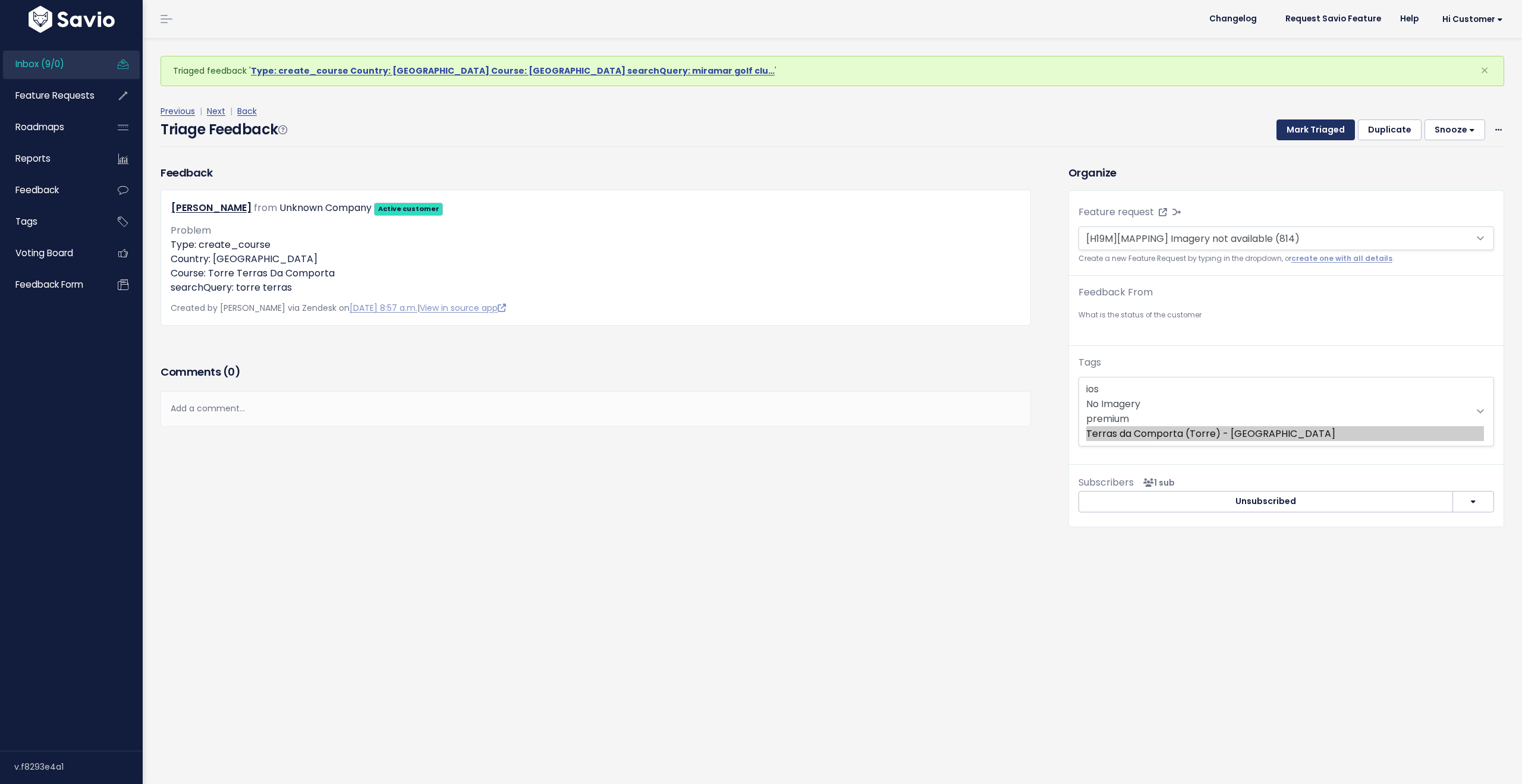
click at [1301, 132] on button "Mark Triaged" at bounding box center [1316, 130] width 78 height 21
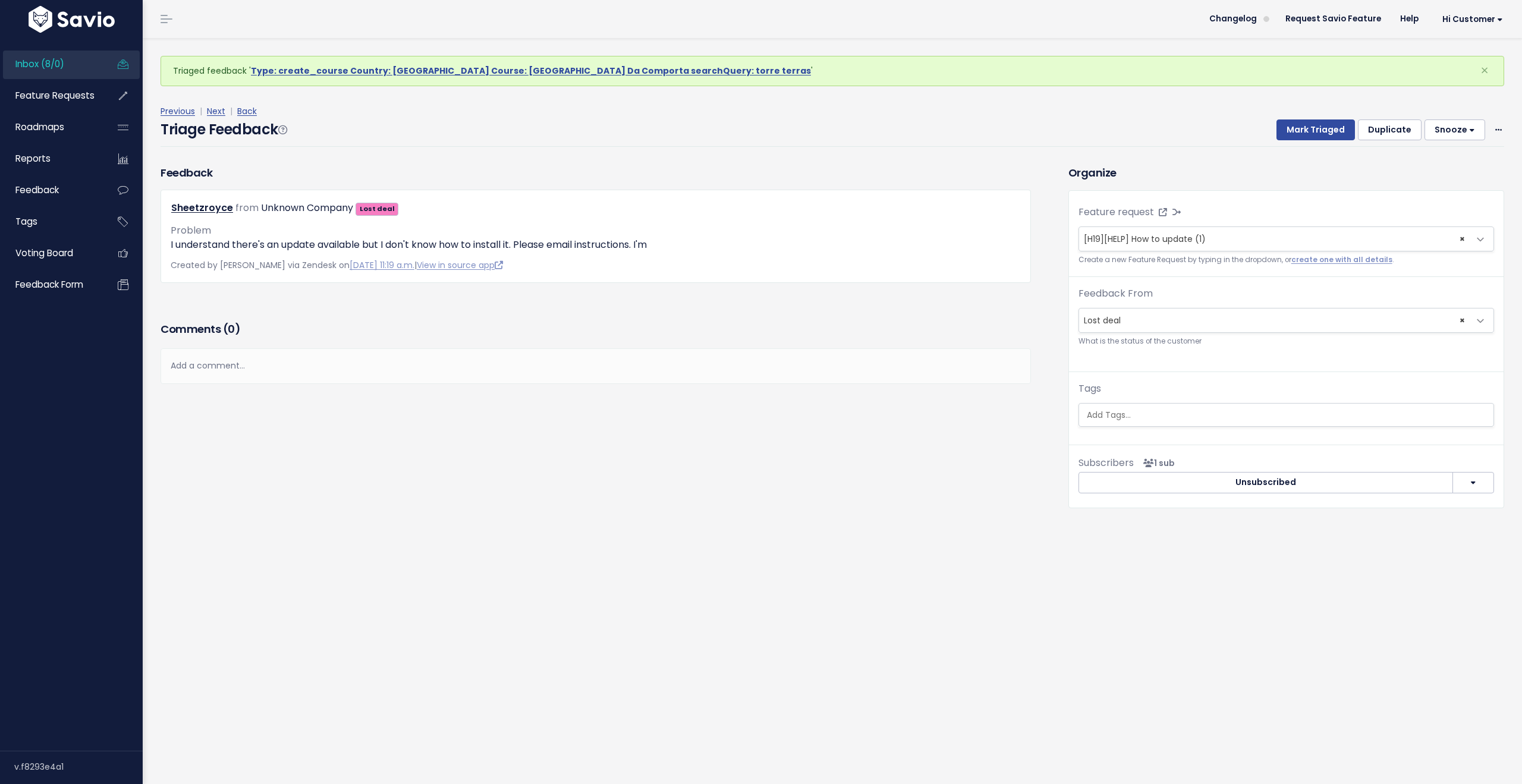
click at [67, 67] on link "Inbox (8/0)" at bounding box center [51, 64] width 96 height 27
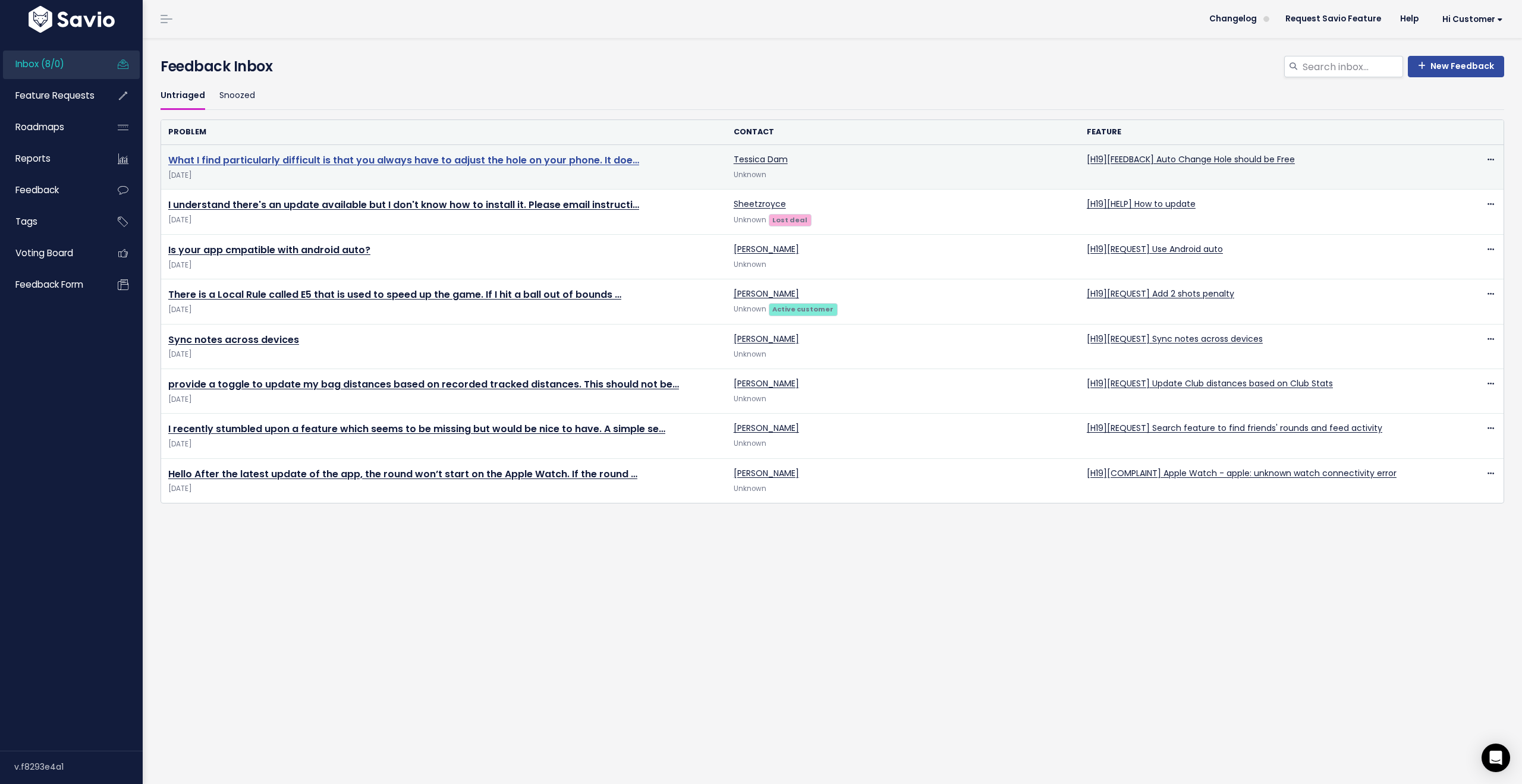
click at [468, 158] on link "What I find particularly difficult is that you always have to adjust the hole o…" at bounding box center [404, 160] width 471 height 14
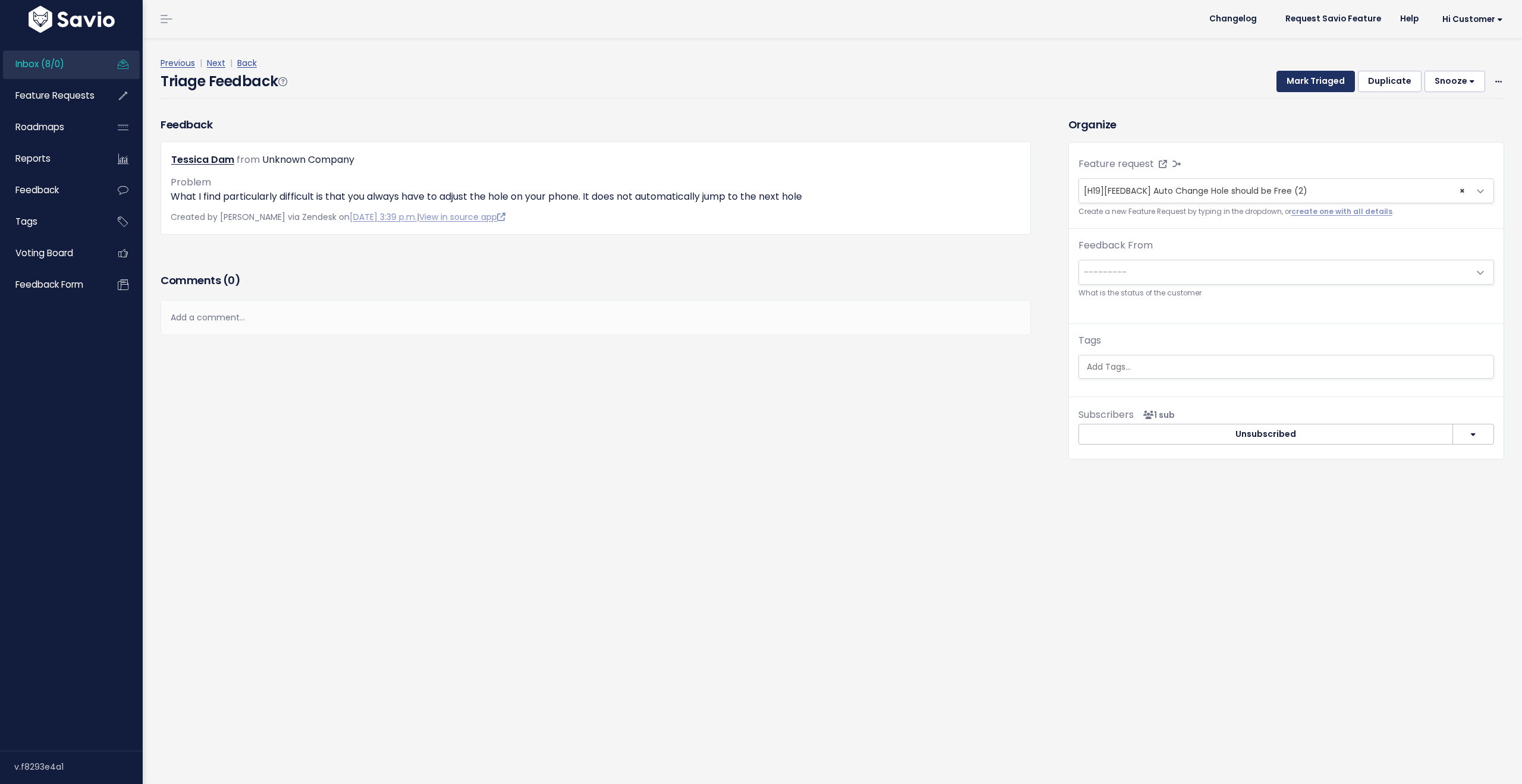
click at [1299, 91] on button "Mark Triaged" at bounding box center [1316, 81] width 78 height 21
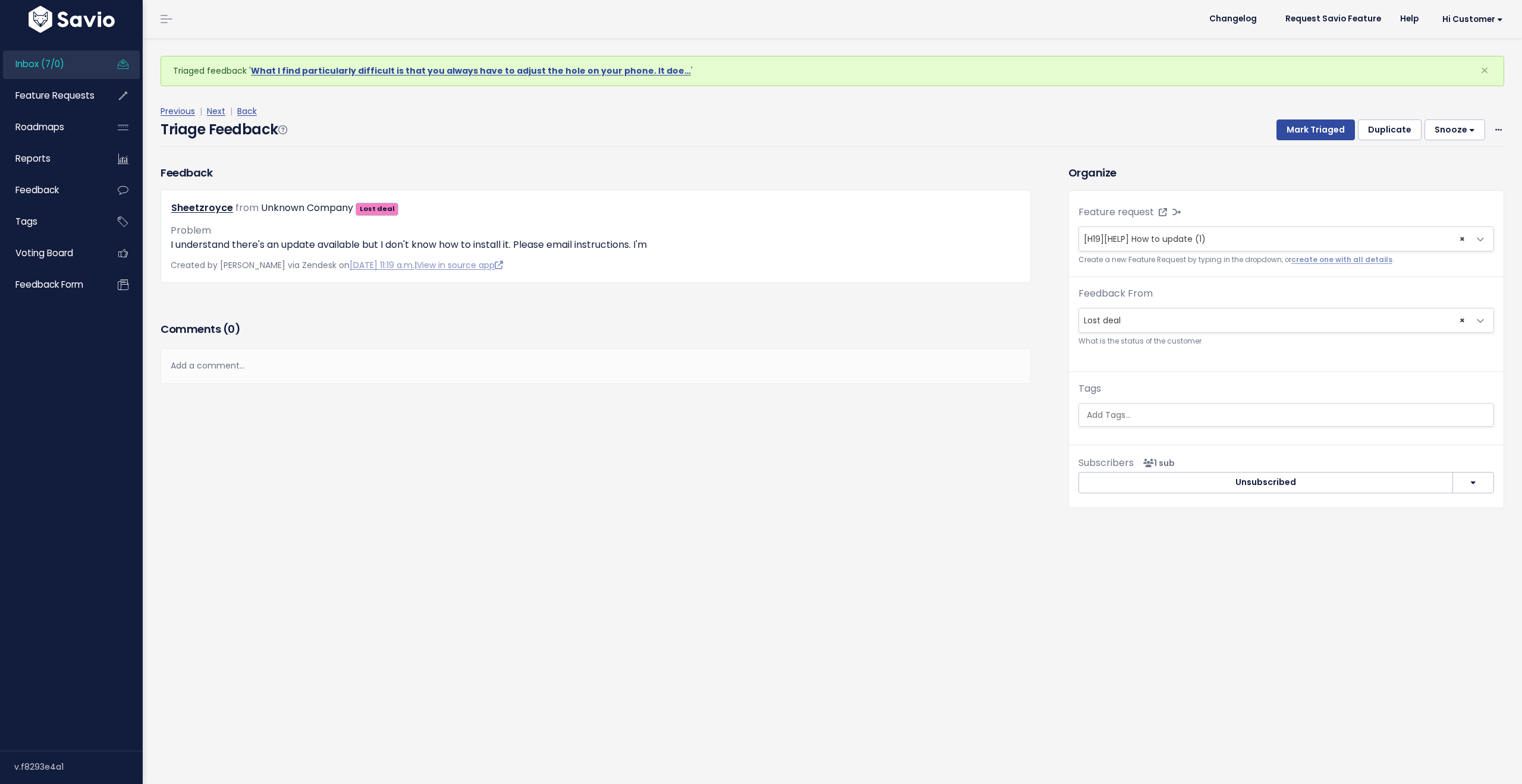
click at [44, 69] on span "Inbox (7/0)" at bounding box center [39, 64] width 49 height 13
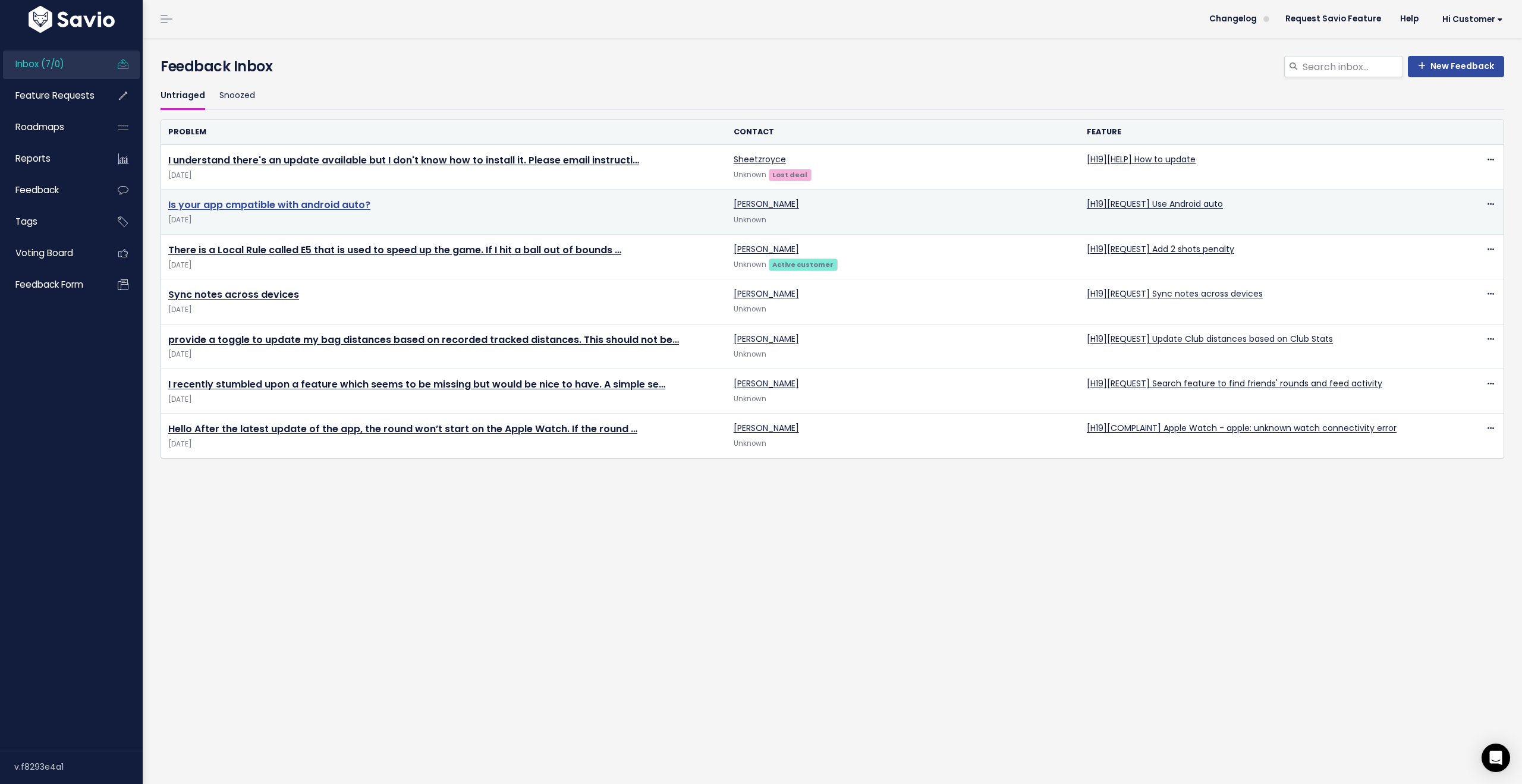
click at [300, 208] on link "Is your app cmpatible with android auto?" at bounding box center [269, 205] width 202 height 14
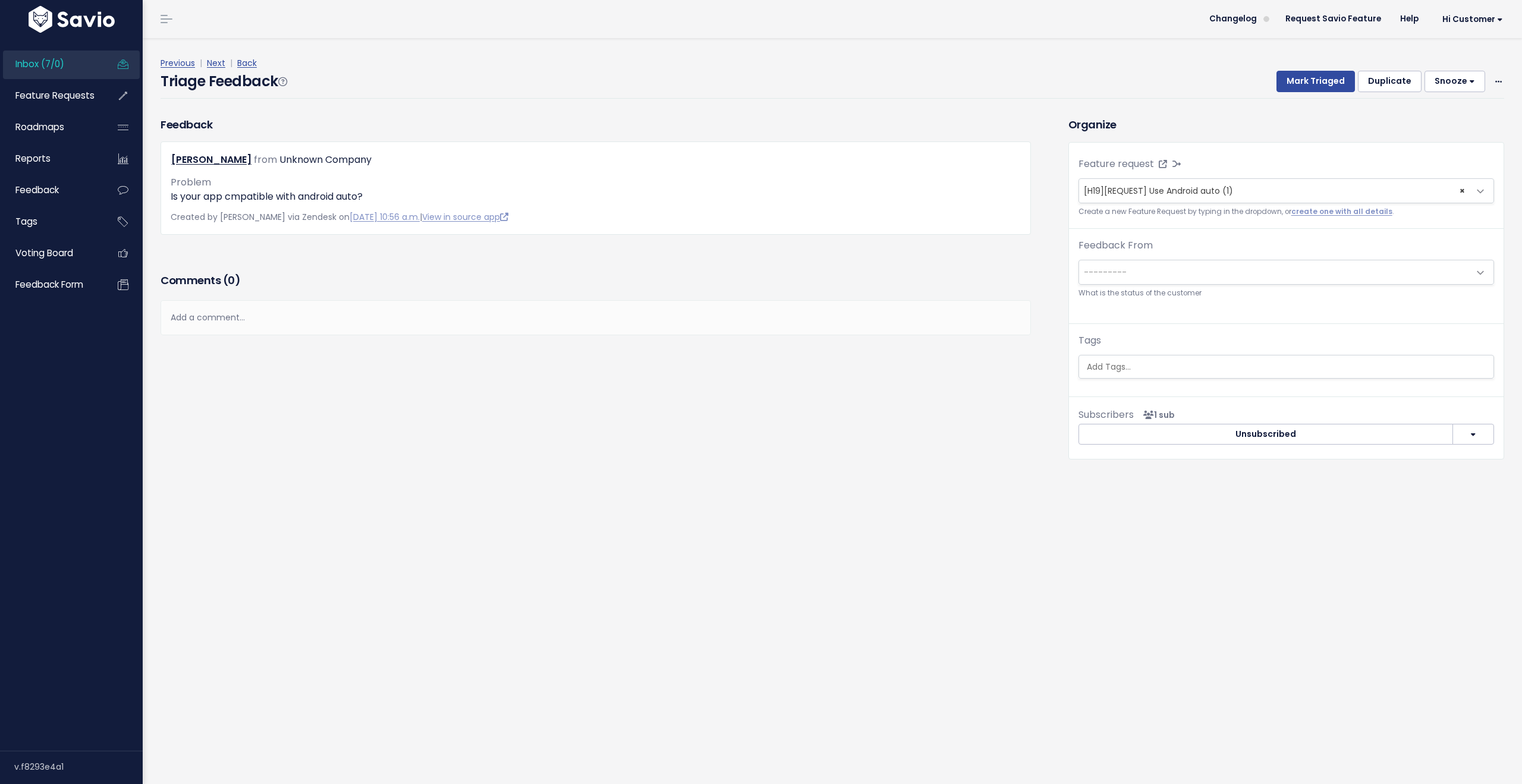
click at [68, 68] on link "Inbox (7/0)" at bounding box center [51, 64] width 96 height 27
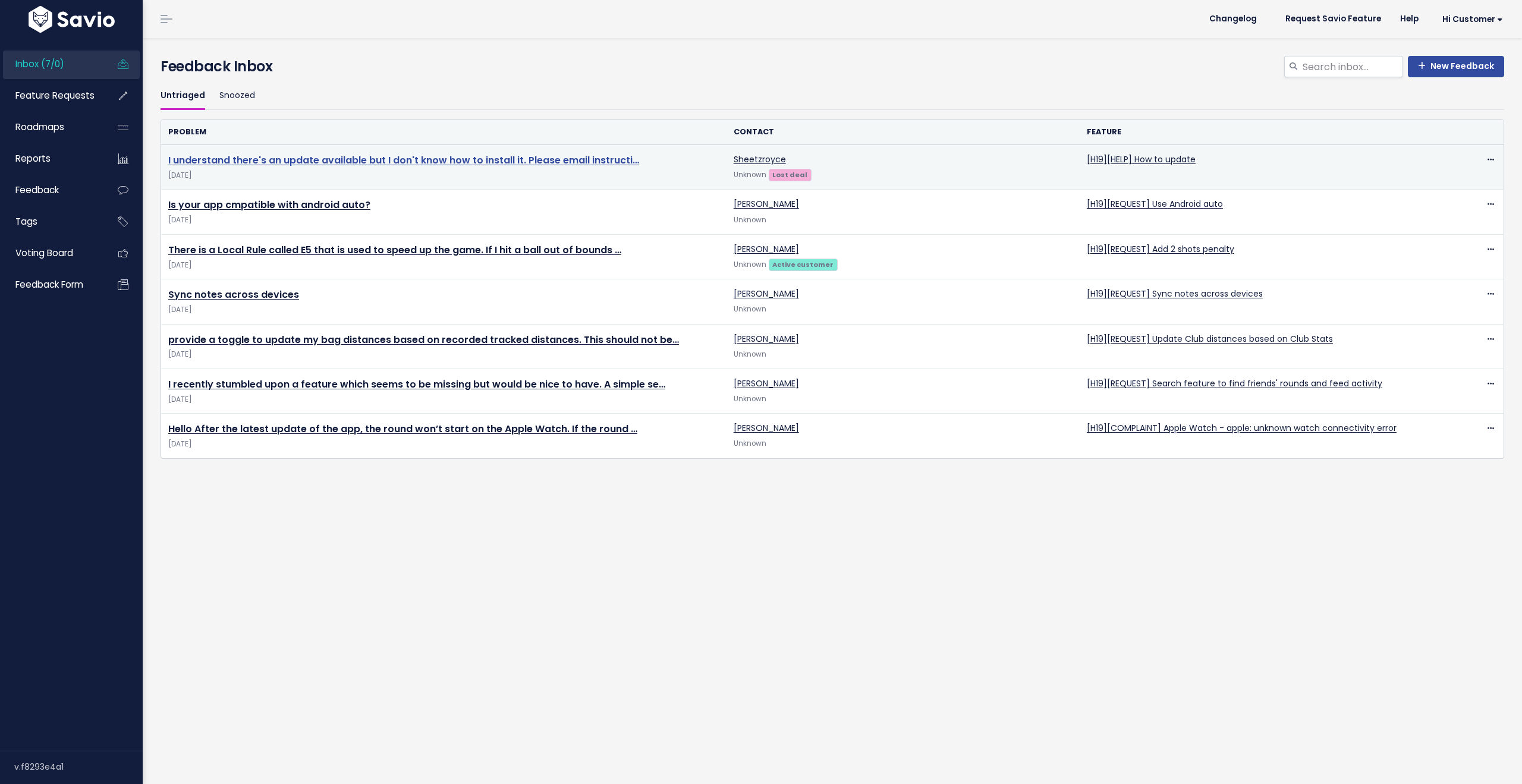
click at [385, 158] on link "I understand there's an update available but I don't know how to install it. Pl…" at bounding box center [404, 160] width 471 height 14
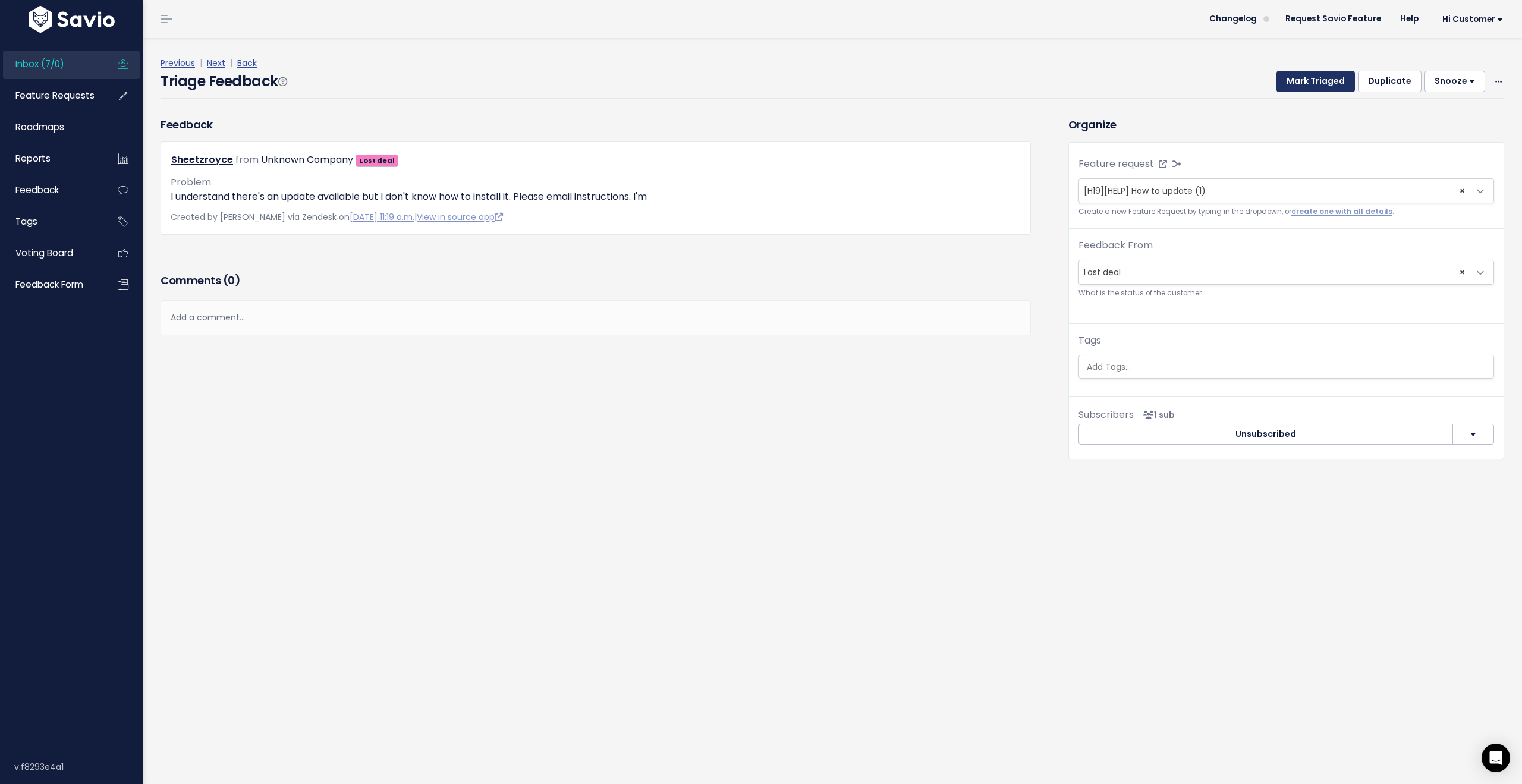
click at [1294, 86] on button "Mark Triaged" at bounding box center [1316, 81] width 78 height 21
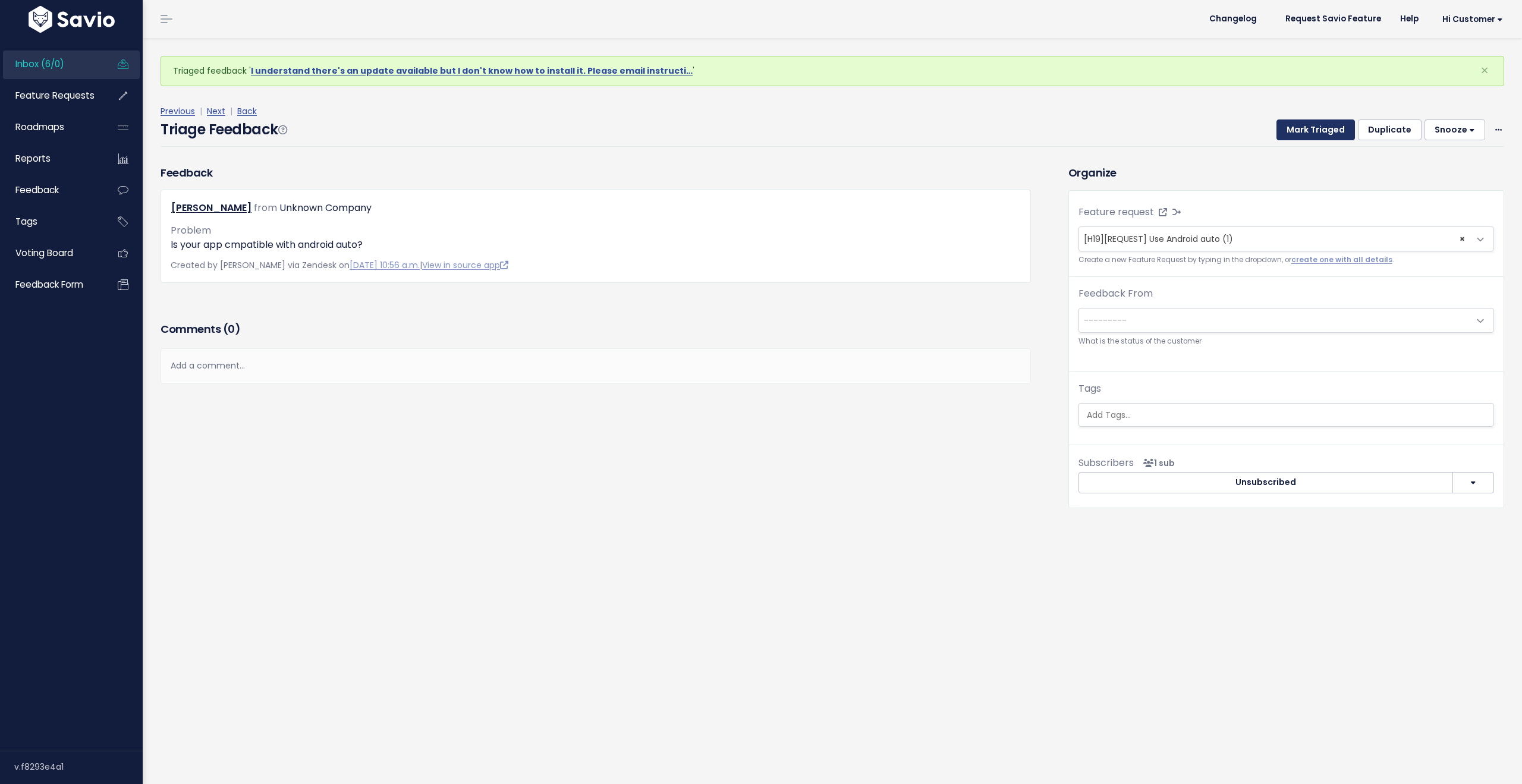
click at [1297, 133] on button "Mark Triaged" at bounding box center [1316, 130] width 78 height 21
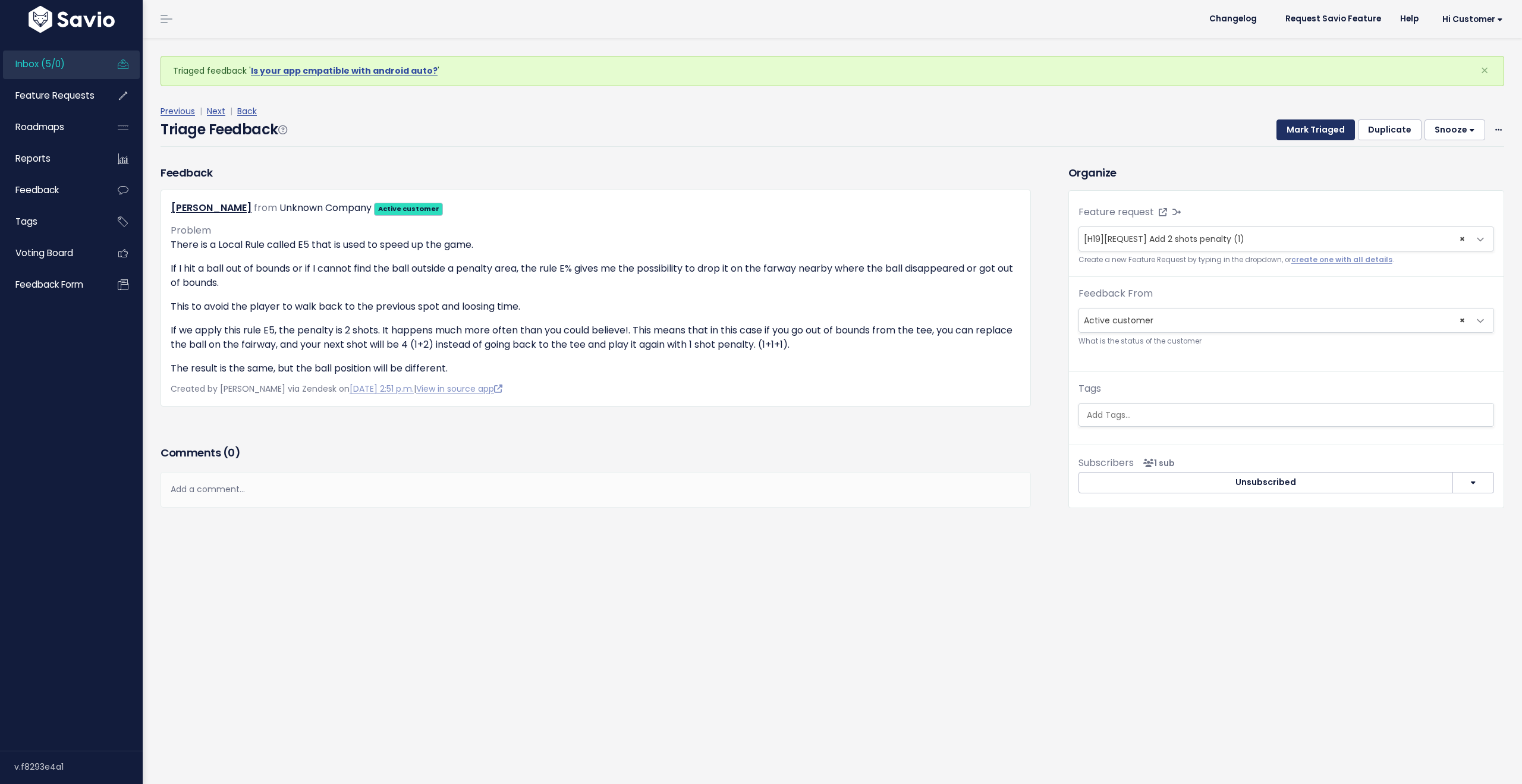
click at [1297, 133] on button "Mark Triaged" at bounding box center [1316, 130] width 78 height 21
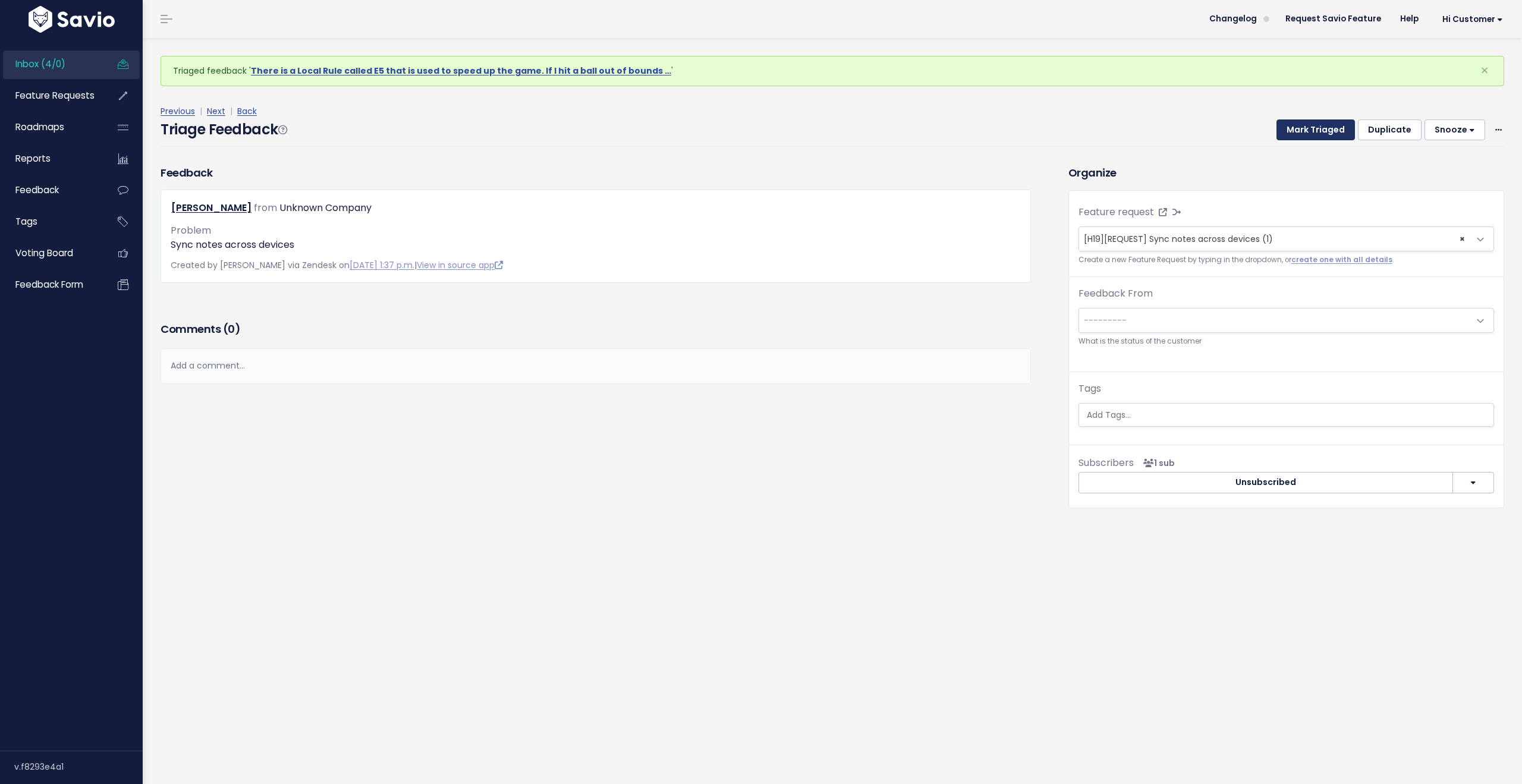
click at [1297, 133] on button "Mark Triaged" at bounding box center [1316, 130] width 78 height 21
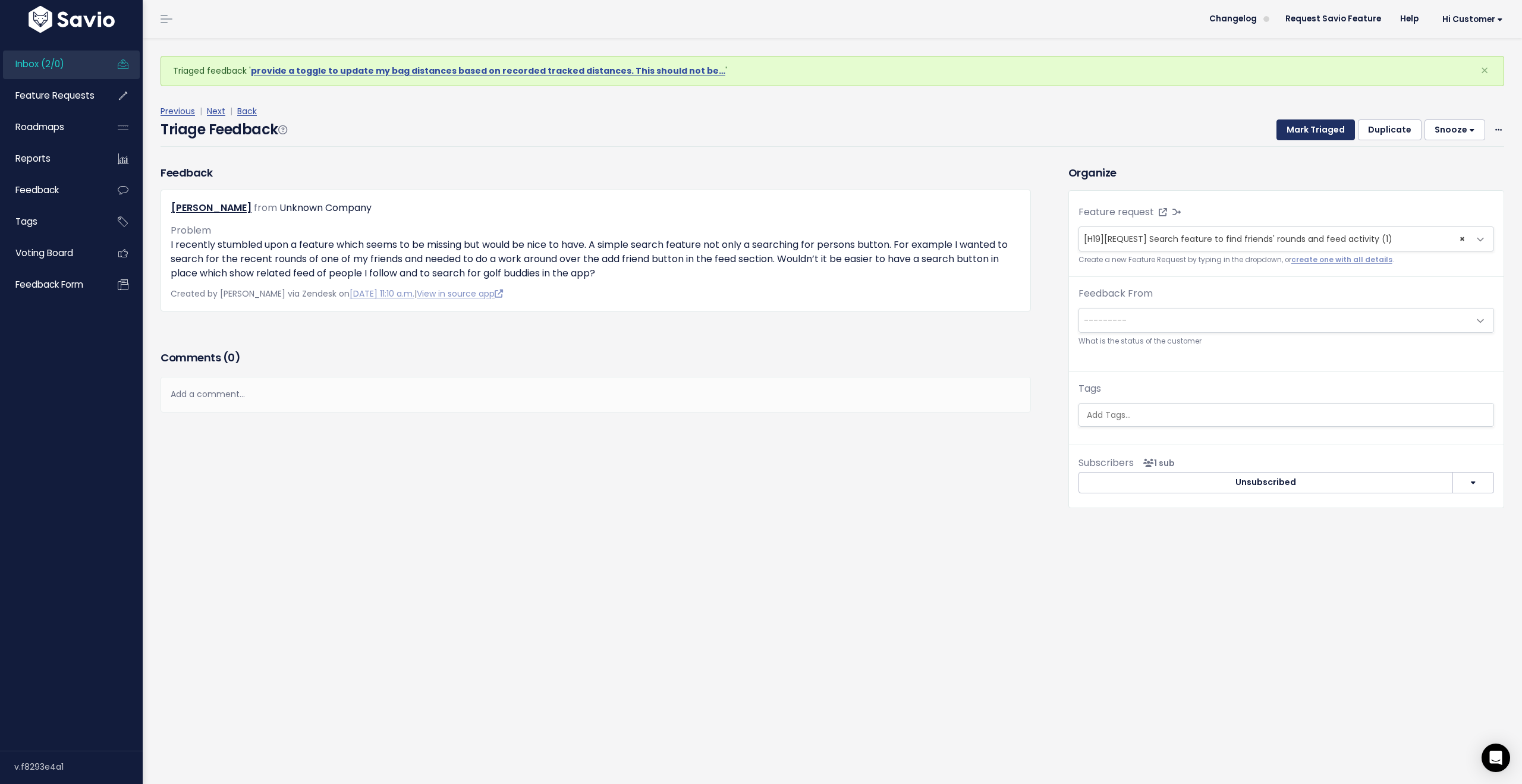
click at [1297, 133] on button "Mark Triaged" at bounding box center [1316, 130] width 78 height 21
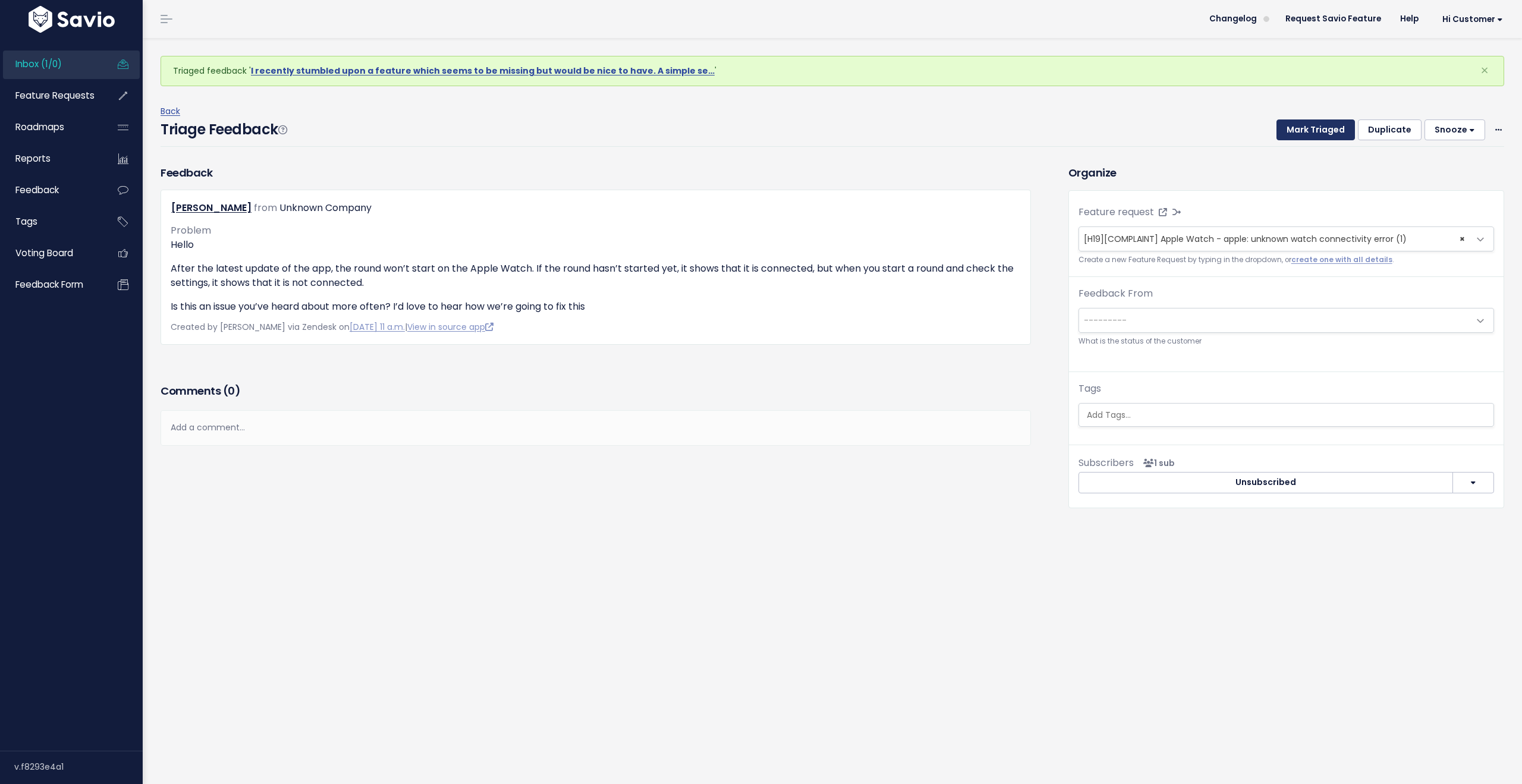
click at [1305, 134] on button "Mark Triaged" at bounding box center [1316, 130] width 78 height 21
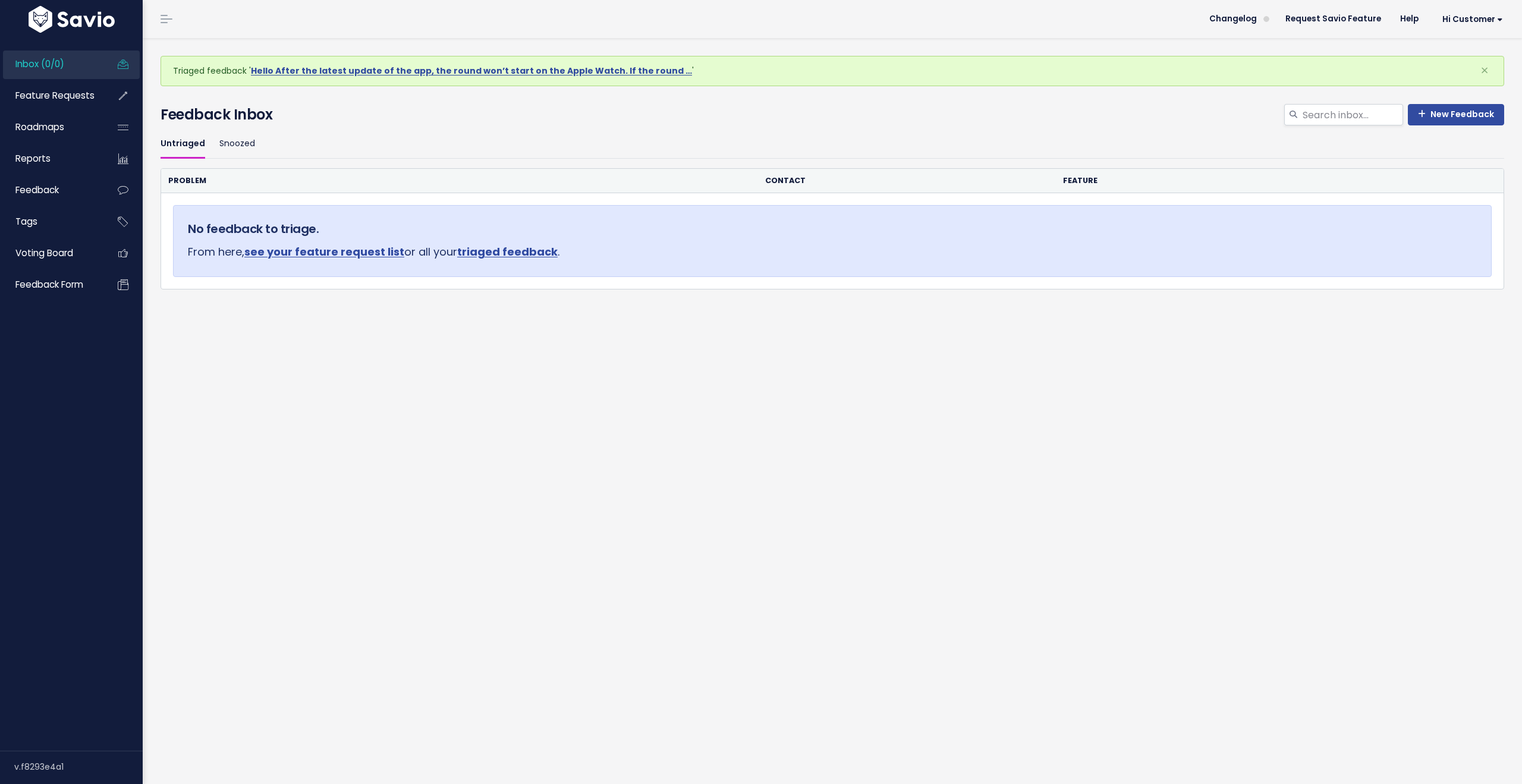
click at [56, 61] on span "Inbox (0/0)" at bounding box center [39, 64] width 49 height 13
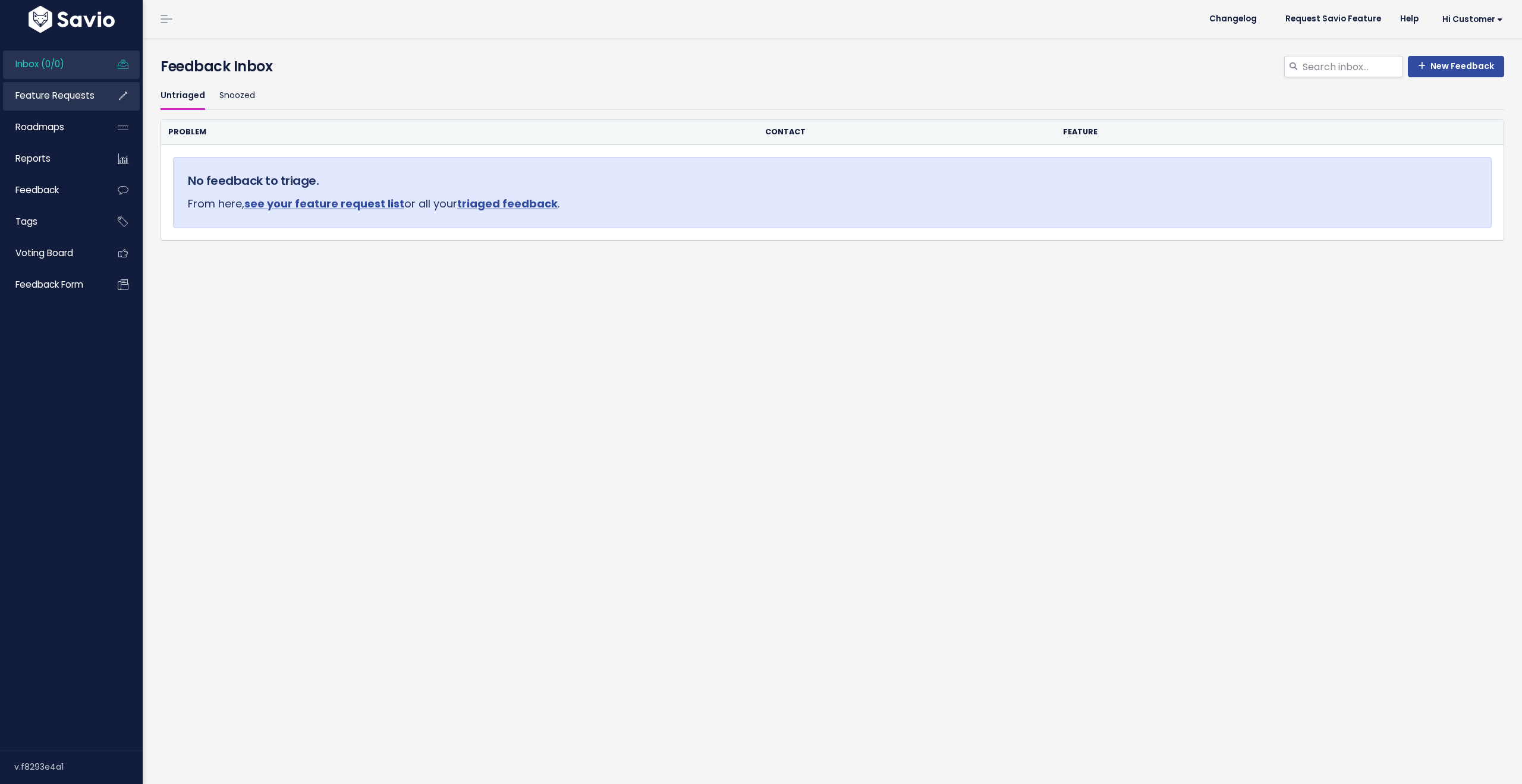
click at [57, 93] on span "Feature Requests" at bounding box center [54, 95] width 79 height 13
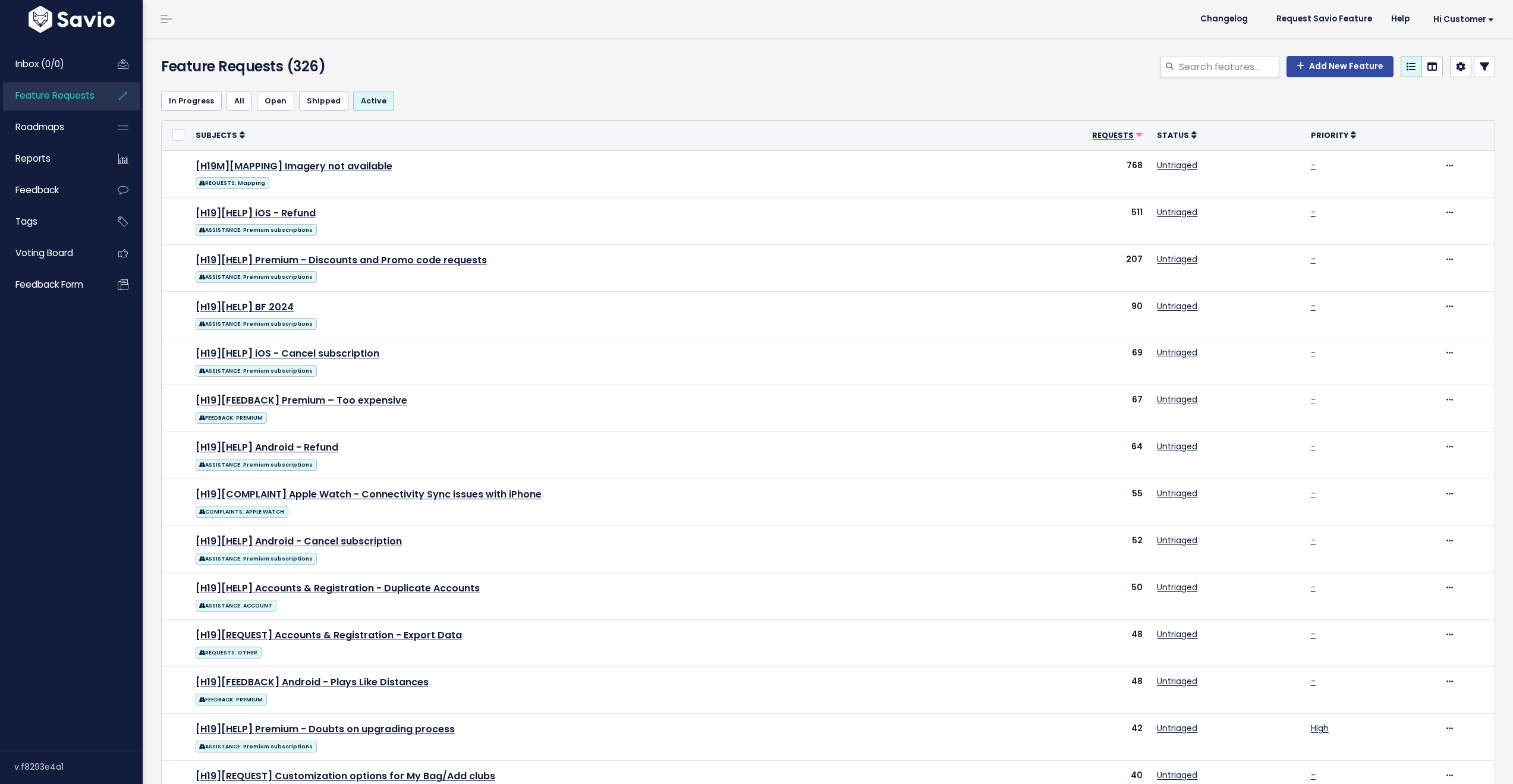
click at [1102, 136] on span "Requests" at bounding box center [1113, 135] width 42 height 10
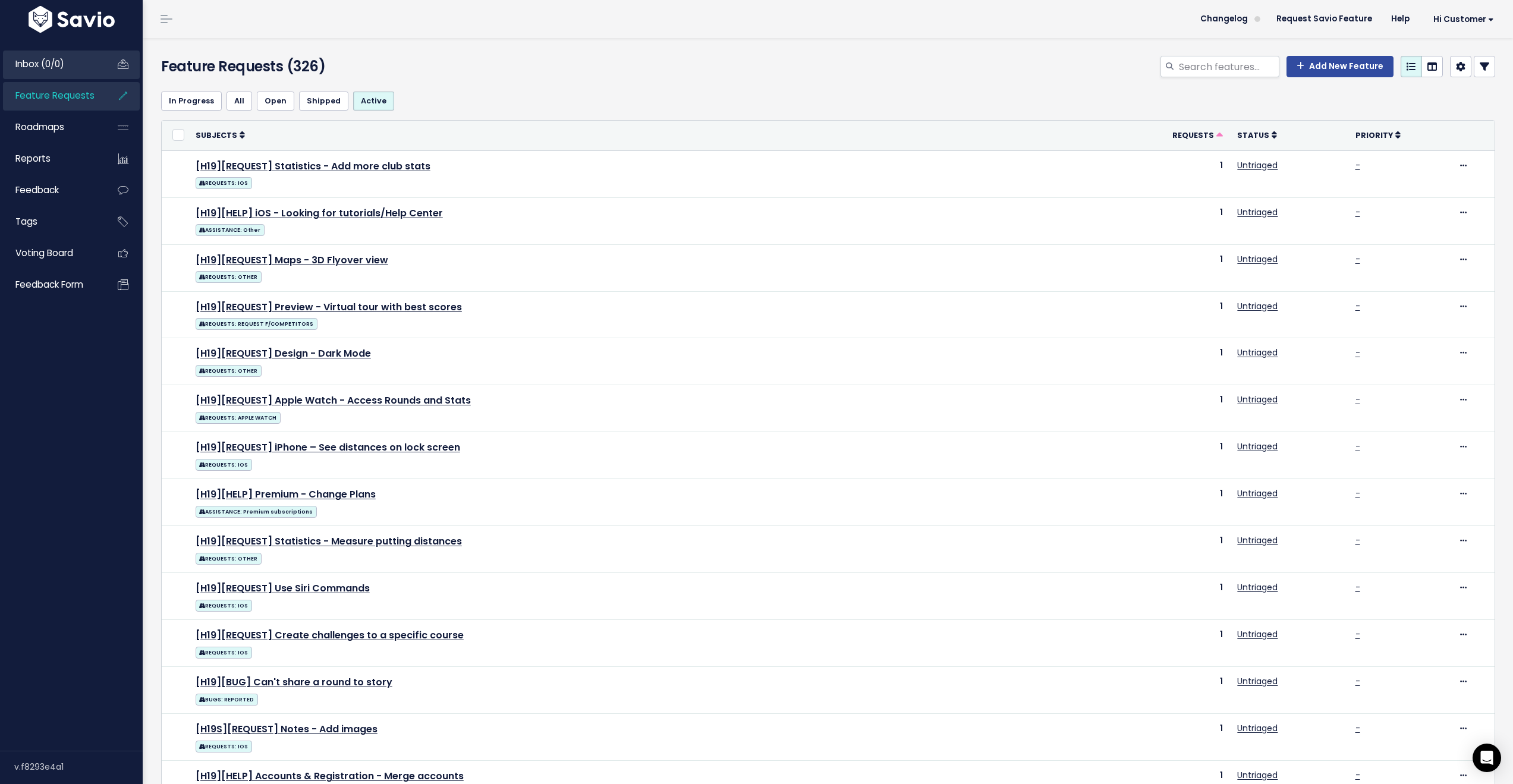
click at [70, 66] on link "Inbox (0/0)" at bounding box center [51, 64] width 96 height 27
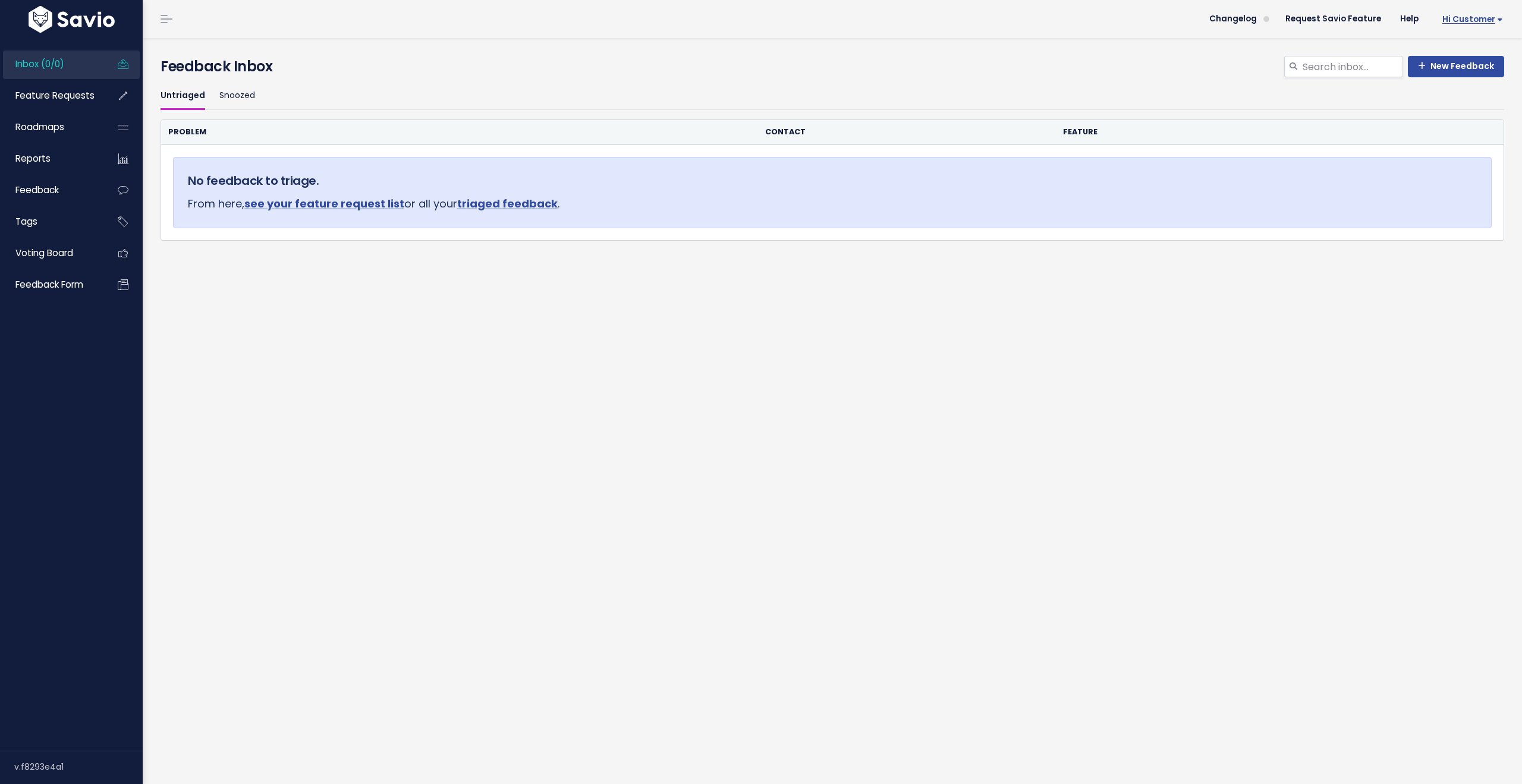
click at [1464, 16] on span "Hi Customer" at bounding box center [1473, 20] width 61 height 9
click at [1441, 190] on link "Logout" at bounding box center [1464, 192] width 87 height 23
